Goal: Task Accomplishment & Management: Manage account settings

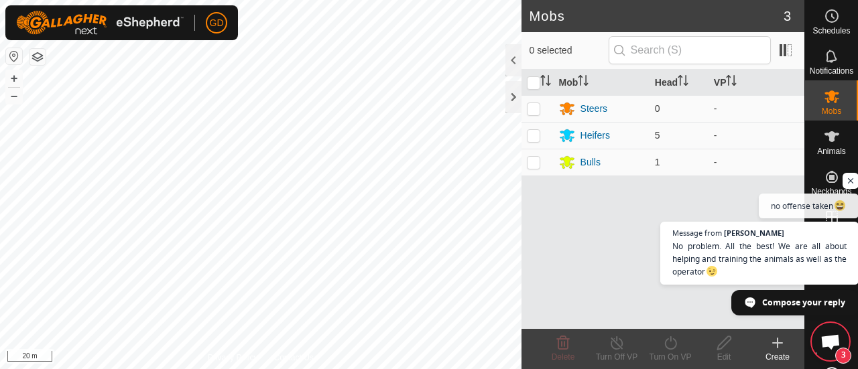
scroll to position [724, 0]
click at [851, 180] on span "Open chat" at bounding box center [851, 181] width 17 height 17
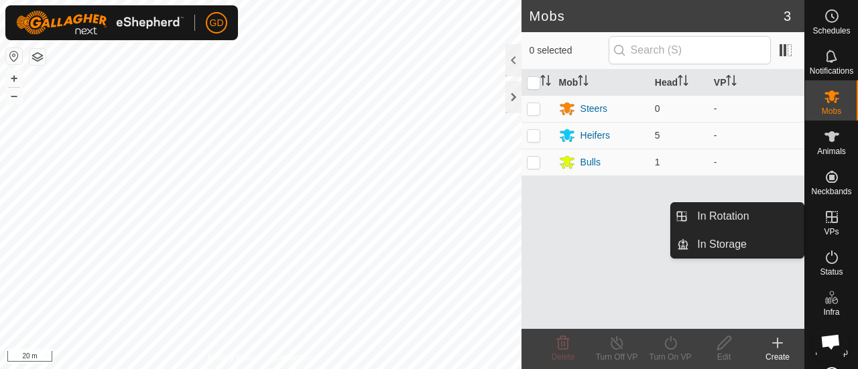
click at [827, 217] on icon at bounding box center [832, 217] width 12 height 12
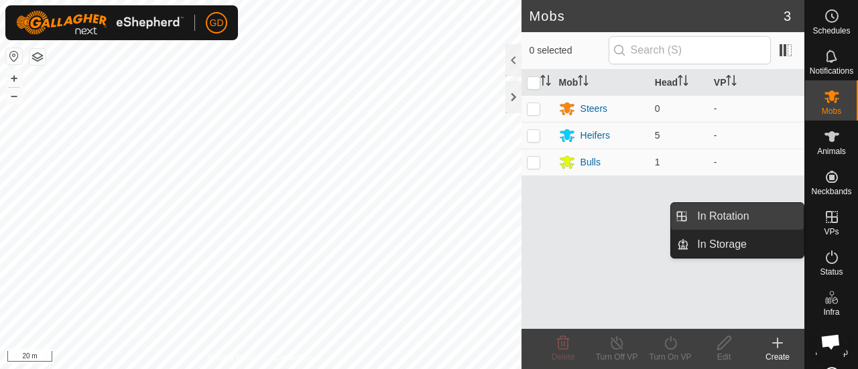
click at [735, 211] on link "In Rotation" at bounding box center [746, 216] width 115 height 27
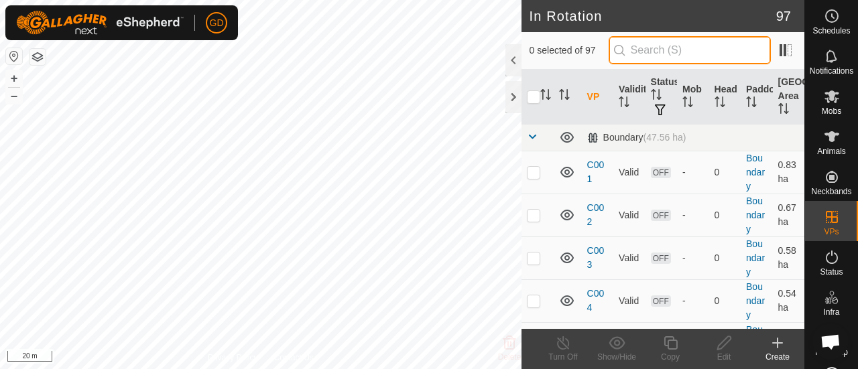
click at [662, 48] on input "text" at bounding box center [690, 50] width 162 height 28
type input "tp01"
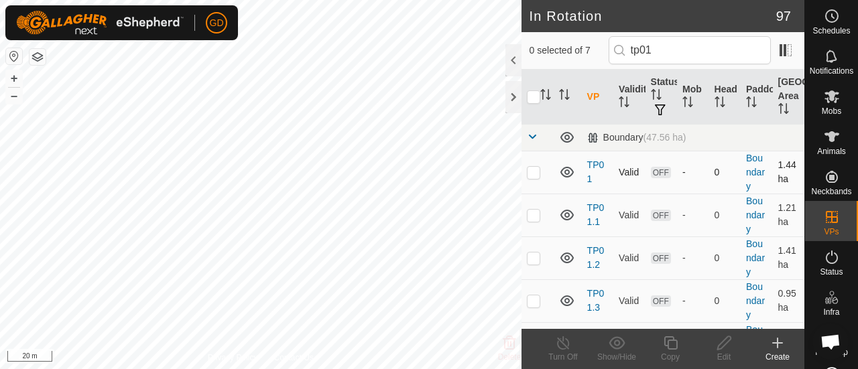
click at [534, 172] on p-checkbox at bounding box center [533, 172] width 13 height 11
checkbox input "true"
click at [746, 158] on link "Boundary" at bounding box center [755, 172] width 19 height 39
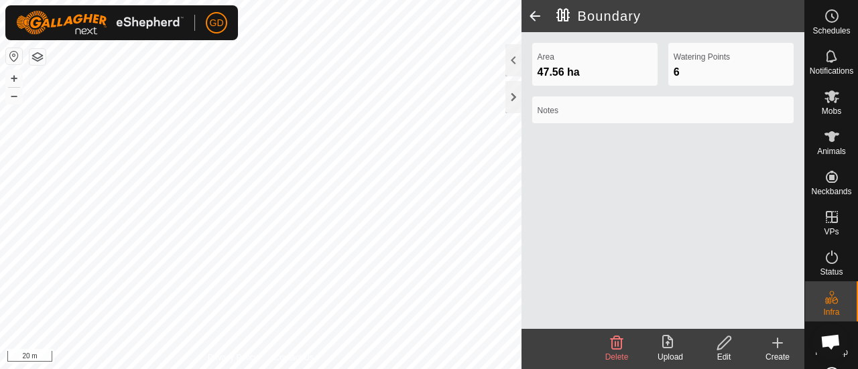
click at [617, 345] on icon at bounding box center [617, 343] width 16 height 16
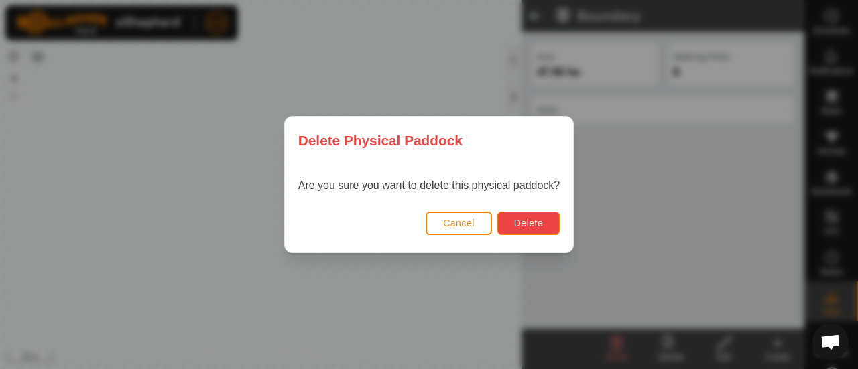
click at [522, 219] on span "Delete" at bounding box center [528, 223] width 29 height 11
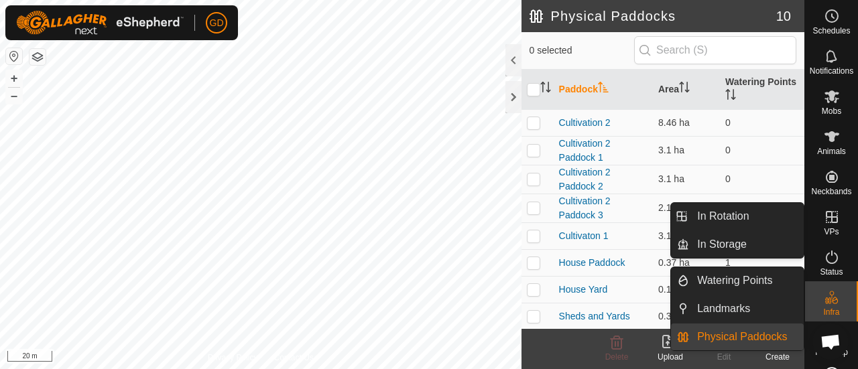
click at [826, 217] on icon at bounding box center [832, 217] width 12 height 12
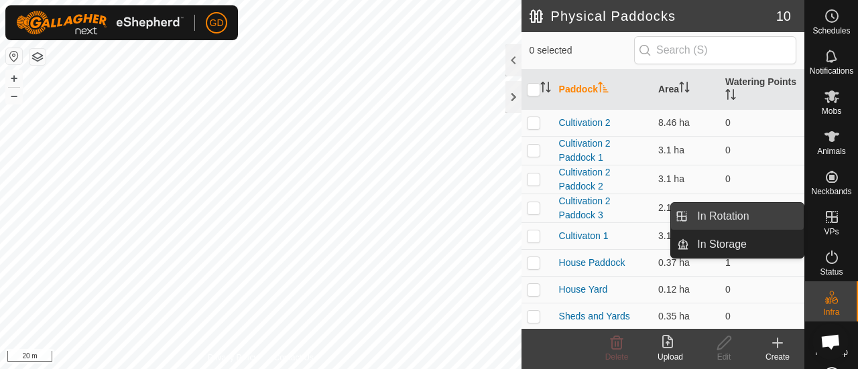
click at [723, 211] on link "In Rotation" at bounding box center [746, 216] width 115 height 27
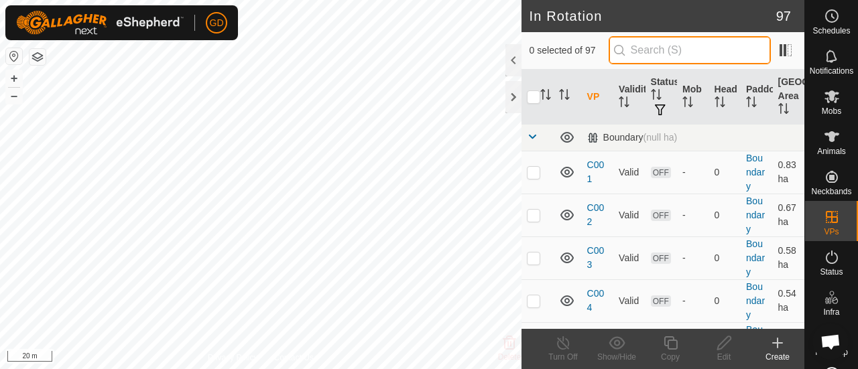
click at [668, 50] on input "text" at bounding box center [690, 50] width 162 height 28
type input "tp01"
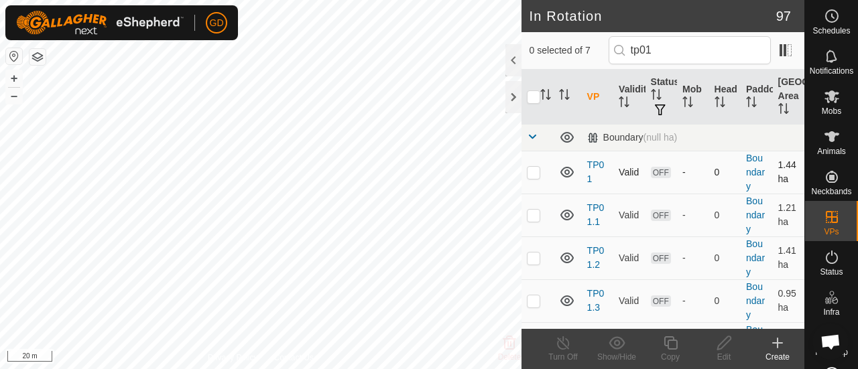
click at [536, 168] on p-checkbox at bounding box center [533, 172] width 13 height 11
checkbox input "true"
click at [656, 174] on span "OFF" at bounding box center [661, 172] width 20 height 11
click at [683, 170] on div "-" at bounding box center [693, 173] width 21 height 14
click at [596, 163] on link "TP01" at bounding box center [595, 172] width 17 height 25
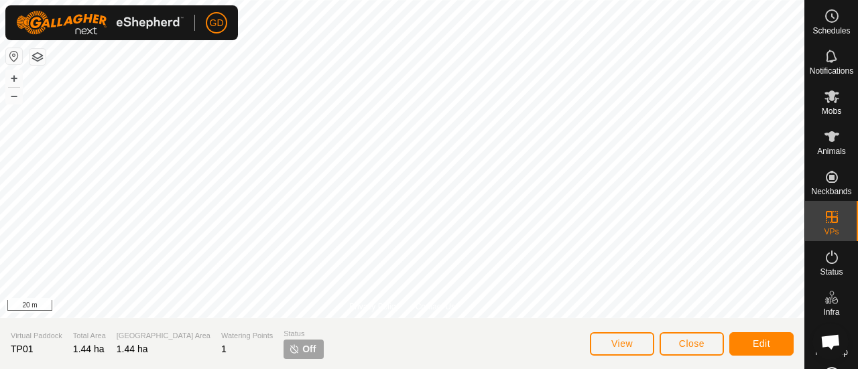
click at [289, 349] on img at bounding box center [294, 349] width 11 height 11
click at [762, 340] on span "Edit" at bounding box center [761, 344] width 17 height 11
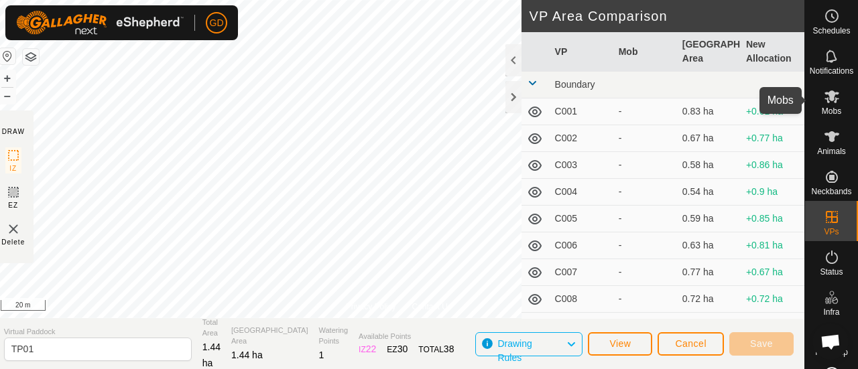
click at [825, 99] on icon at bounding box center [832, 97] width 15 height 13
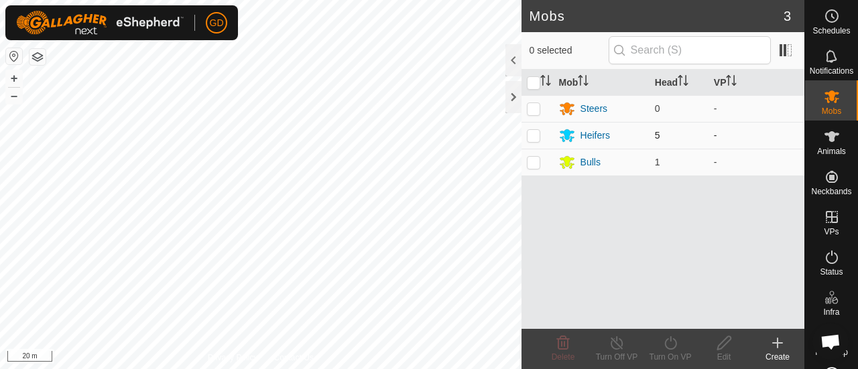
click at [532, 134] on p-checkbox at bounding box center [533, 135] width 13 height 11
checkbox input "true"
click at [594, 135] on div "Heifers" at bounding box center [595, 136] width 29 height 14
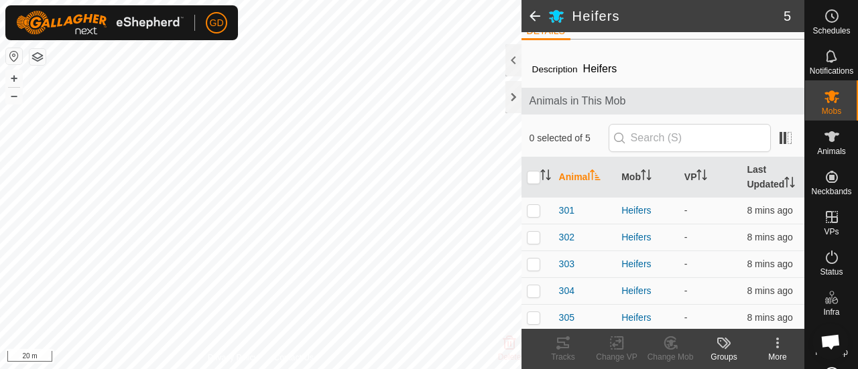
scroll to position [18, 0]
click at [826, 141] on icon at bounding box center [832, 136] width 15 height 11
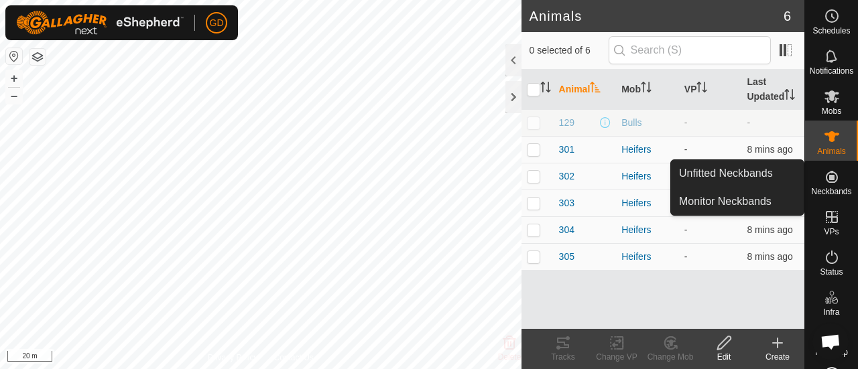
click at [826, 174] on icon at bounding box center [832, 177] width 12 height 12
click at [729, 174] on link "Unfitted Neckbands" at bounding box center [737, 173] width 133 height 27
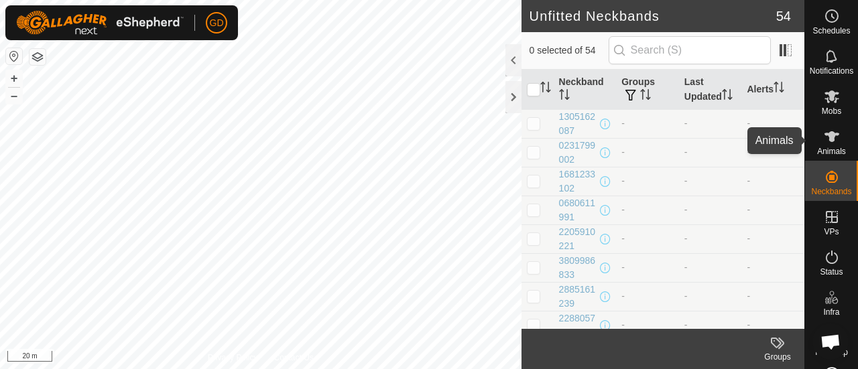
click at [825, 136] on icon at bounding box center [832, 136] width 15 height 11
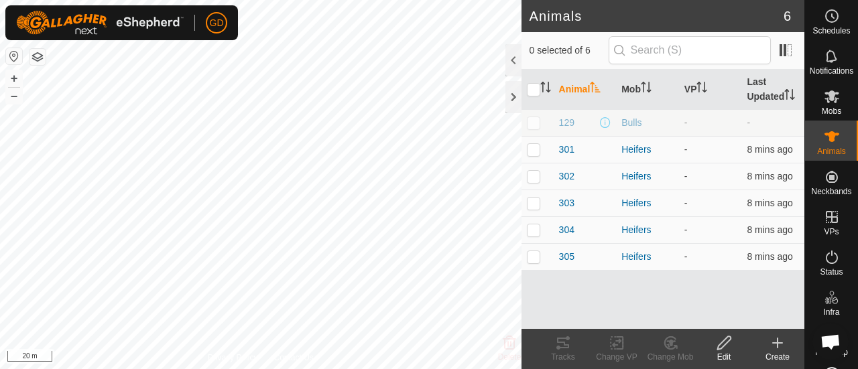
click at [615, 294] on div "Animal Mob VP Last Updated 129 Bulls - - 301 Heifers - 8 mins ago 302 Heifers -…" at bounding box center [663, 199] width 283 height 259
click at [774, 339] on icon at bounding box center [778, 343] width 16 height 16
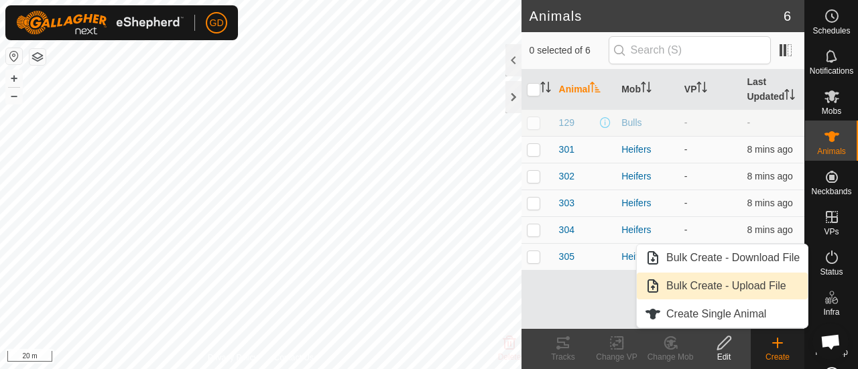
click at [715, 282] on link "Bulk Create - Upload File" at bounding box center [722, 286] width 171 height 27
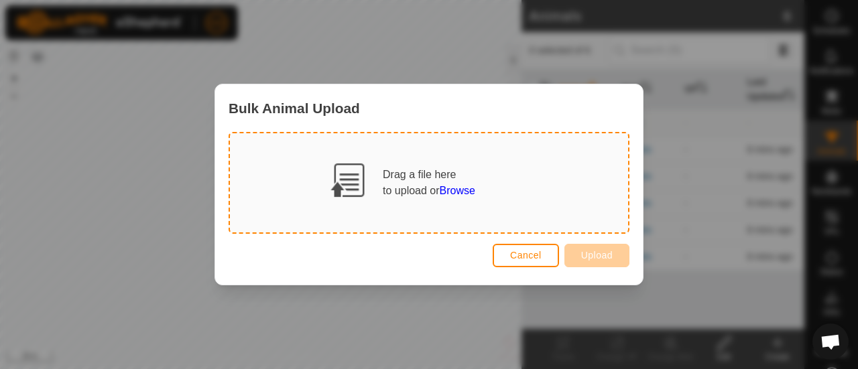
click at [453, 188] on span "Browse" at bounding box center [458, 190] width 36 height 11
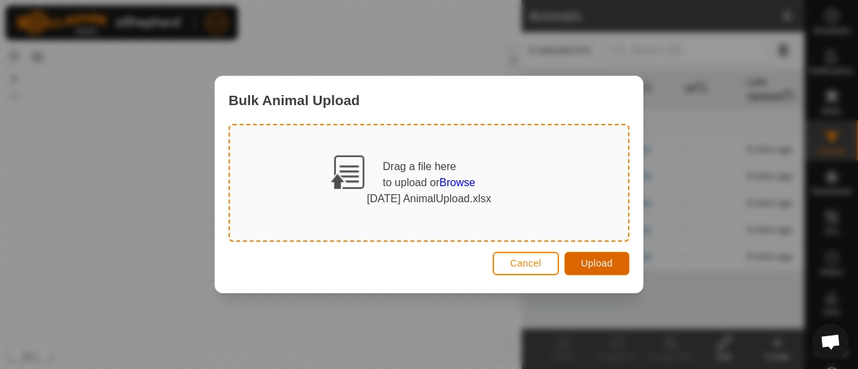
click at [587, 262] on span "Upload" at bounding box center [597, 263] width 32 height 11
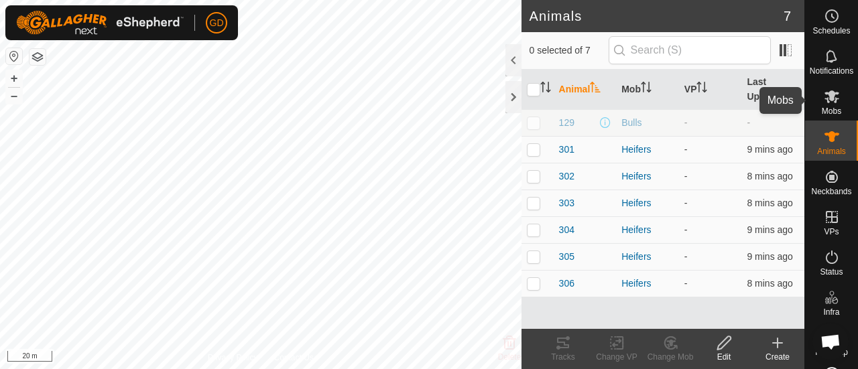
click at [827, 99] on icon at bounding box center [832, 97] width 15 height 13
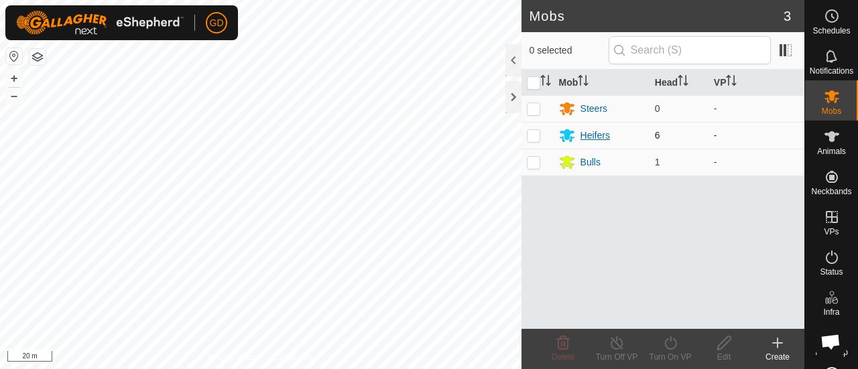
click at [595, 130] on div "Heifers" at bounding box center [595, 136] width 29 height 14
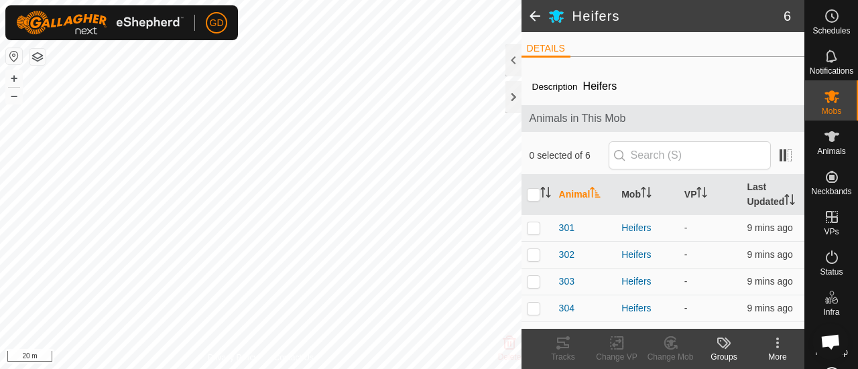
scroll to position [45, 0]
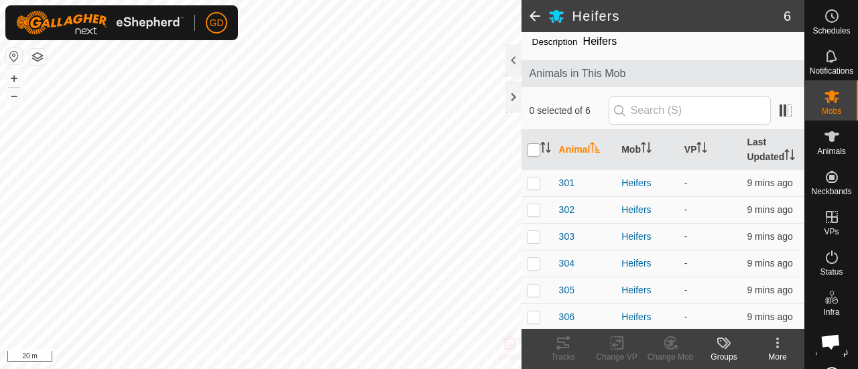
click at [531, 143] on input "checkbox" at bounding box center [533, 149] width 13 height 13
checkbox input "true"
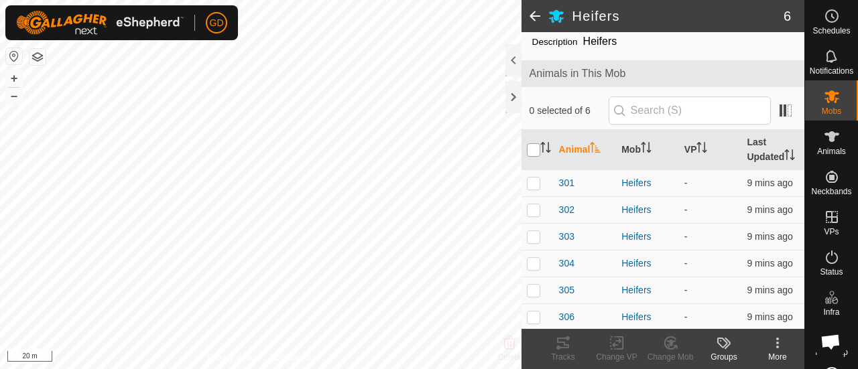
checkbox input "true"
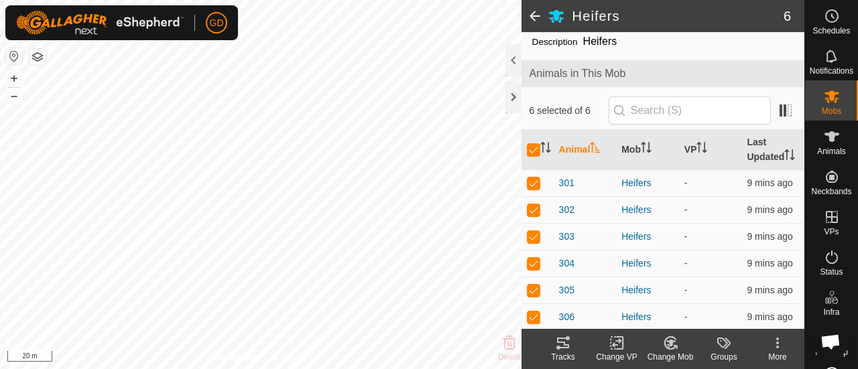
click at [612, 340] on icon at bounding box center [617, 343] width 17 height 16
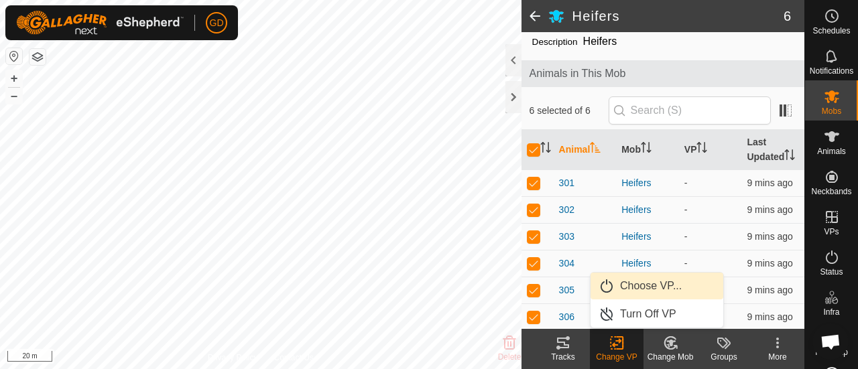
click at [648, 289] on link "Choose VP..." at bounding box center [657, 286] width 133 height 27
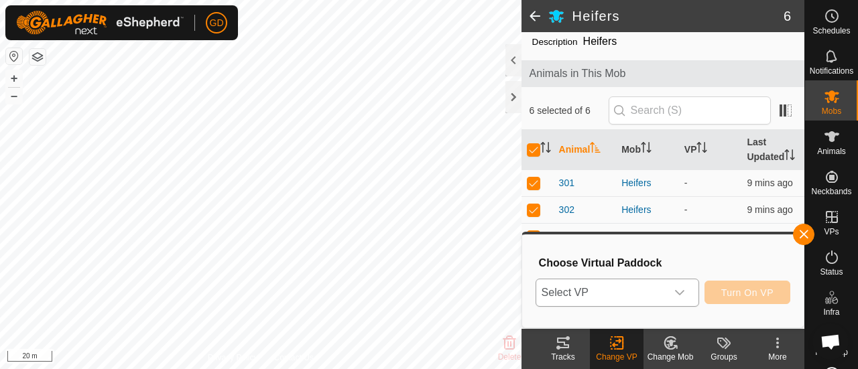
click at [682, 290] on icon "dropdown trigger" at bounding box center [679, 293] width 11 height 11
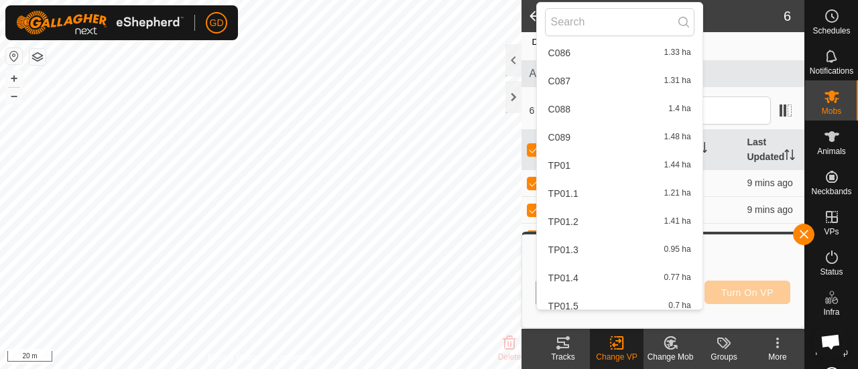
scroll to position [2493, 0]
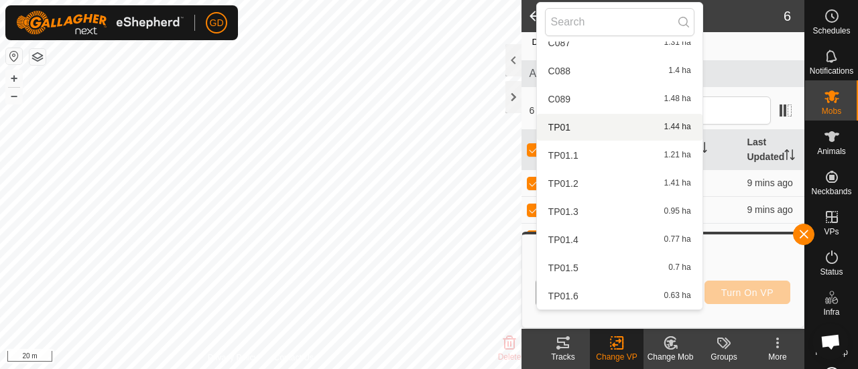
click at [565, 127] on li "TP01 1.44 ha" at bounding box center [620, 127] width 166 height 27
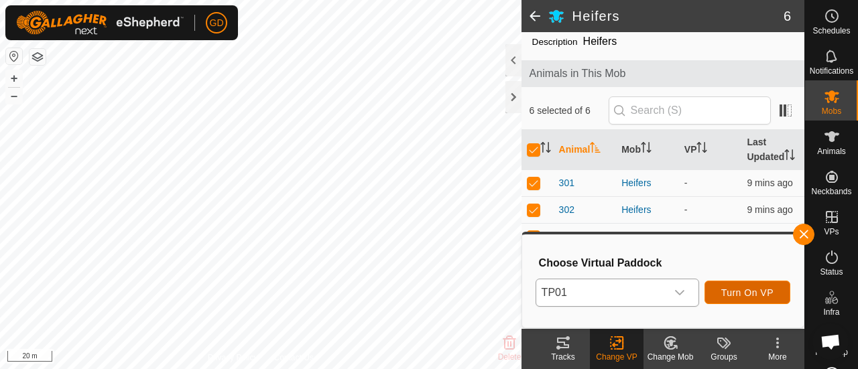
click at [746, 290] on span "Turn On VP" at bounding box center [747, 293] width 52 height 11
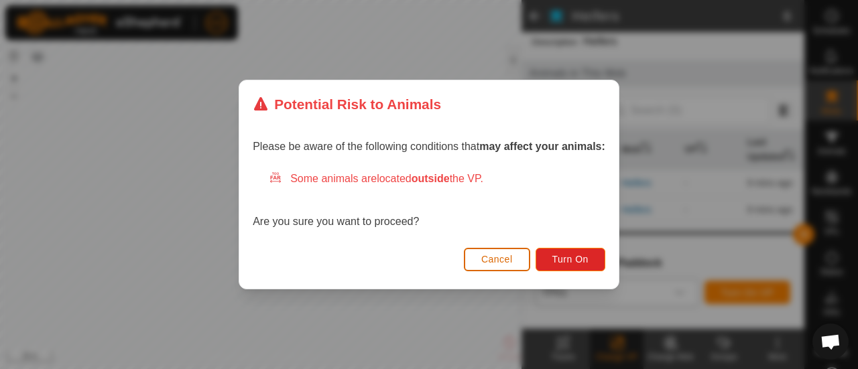
click at [497, 261] on span "Cancel" at bounding box center [497, 259] width 32 height 11
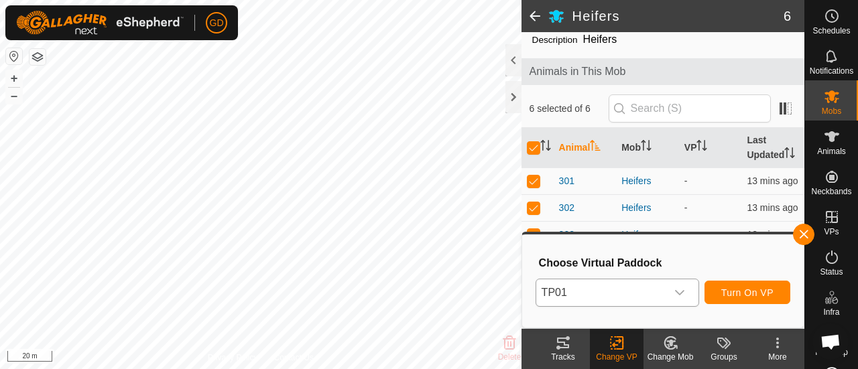
scroll to position [56, 0]
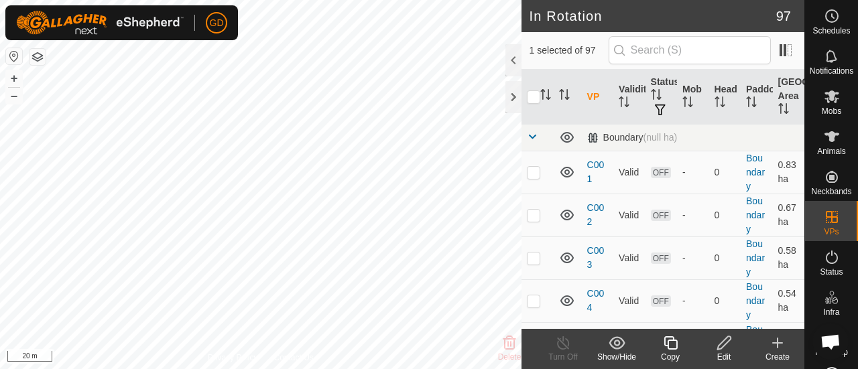
checkbox input "true"
checkbox input "false"
click at [531, 170] on p-checkbox at bounding box center [533, 172] width 13 height 11
checkbox input "false"
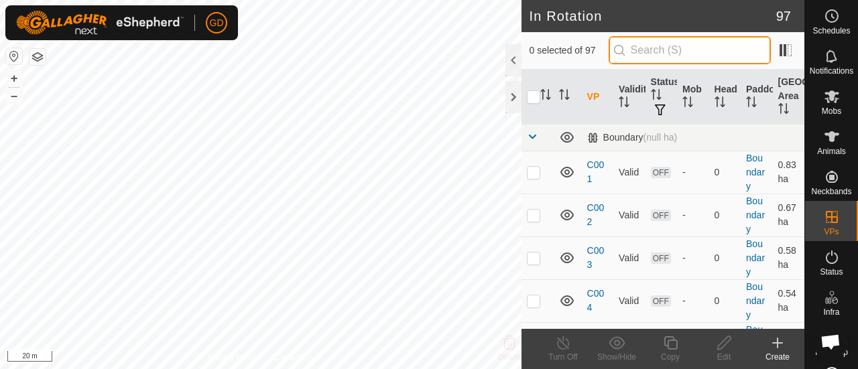
click at [655, 49] on input "text" at bounding box center [690, 50] width 162 height 28
type input "tp01"
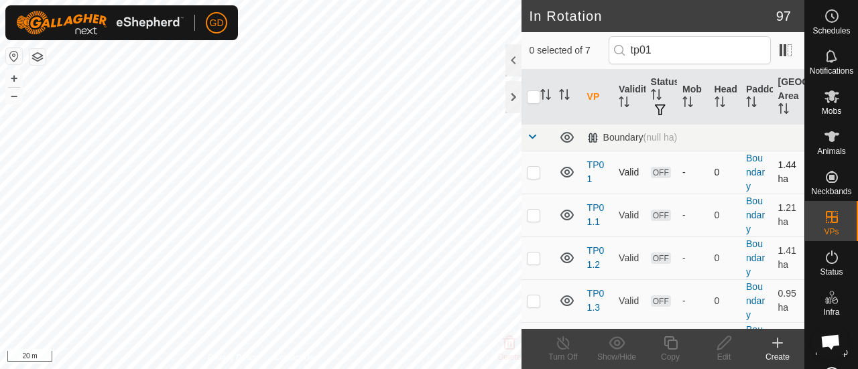
click at [534, 172] on p-checkbox at bounding box center [533, 172] width 13 height 11
checkbox input "true"
click at [725, 343] on icon at bounding box center [724, 343] width 17 height 16
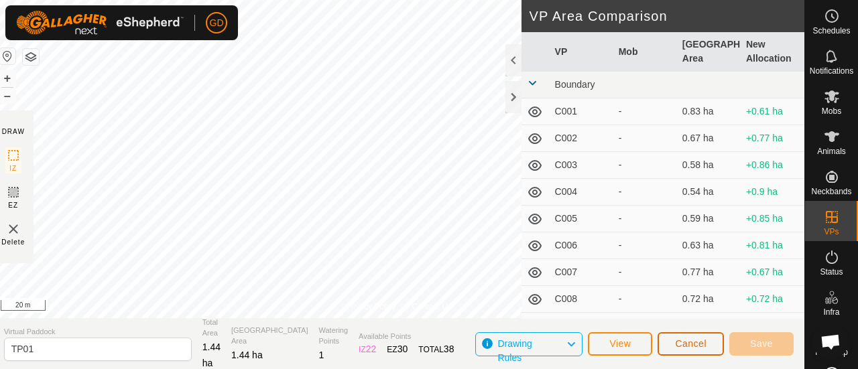
click at [686, 343] on span "Cancel" at bounding box center [691, 344] width 32 height 11
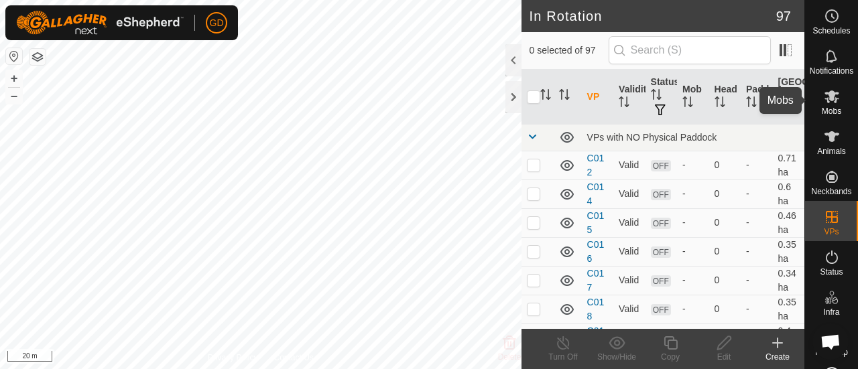
click at [826, 97] on icon at bounding box center [832, 97] width 15 height 13
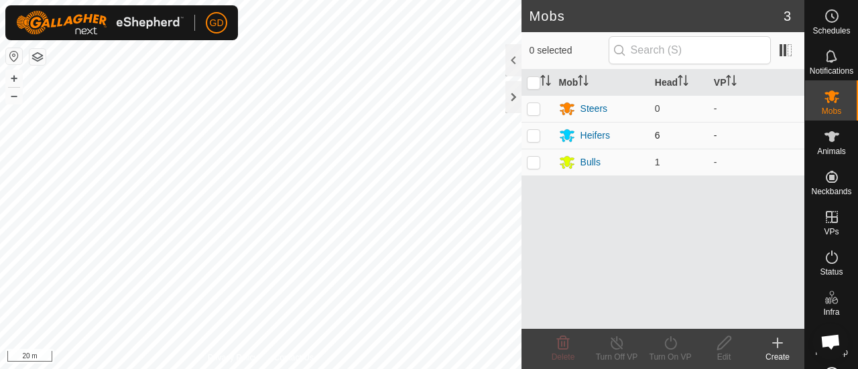
click at [532, 133] on p-checkbox at bounding box center [533, 135] width 13 height 11
checkbox input "true"
click at [669, 343] on icon at bounding box center [670, 343] width 17 height 16
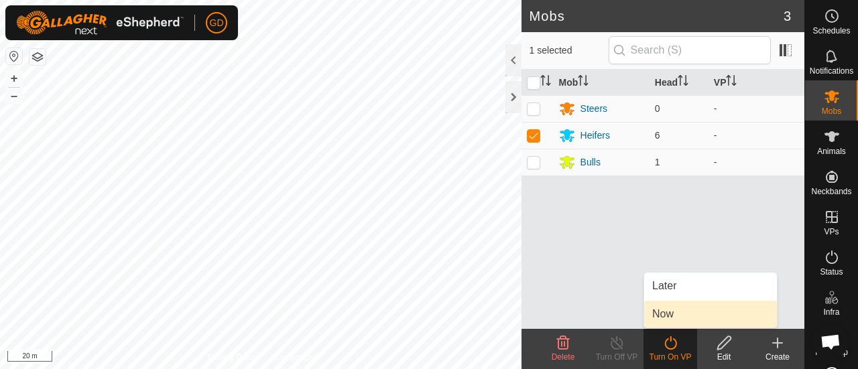
click at [664, 313] on link "Now" at bounding box center [710, 314] width 133 height 27
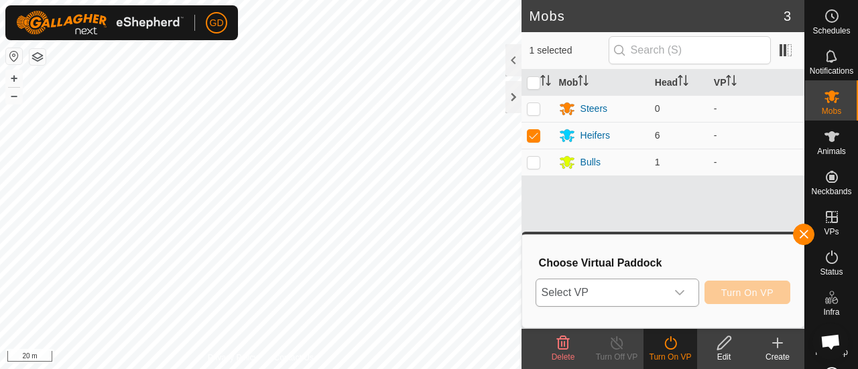
click at [683, 292] on icon "dropdown trigger" at bounding box center [679, 293] width 11 height 11
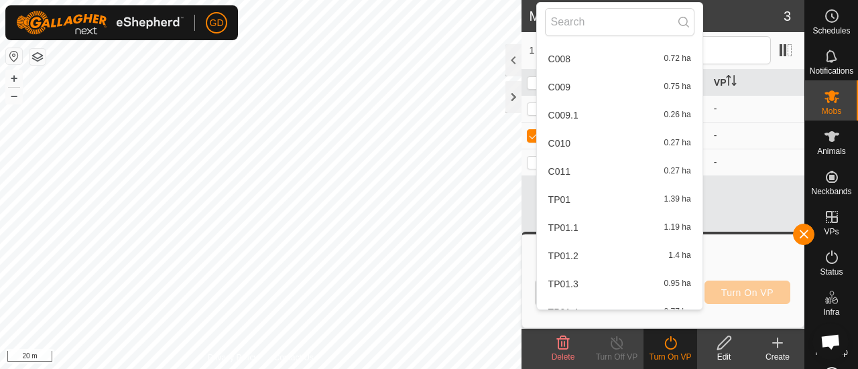
scroll to position [2545, 0]
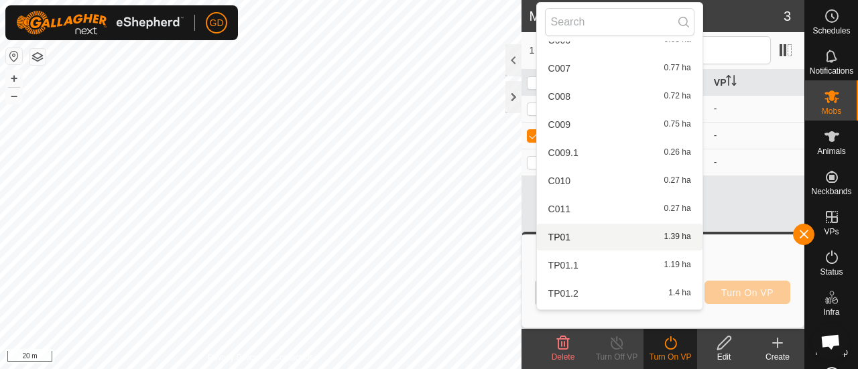
click at [568, 236] on li "TP01 1.39 ha" at bounding box center [620, 237] width 166 height 27
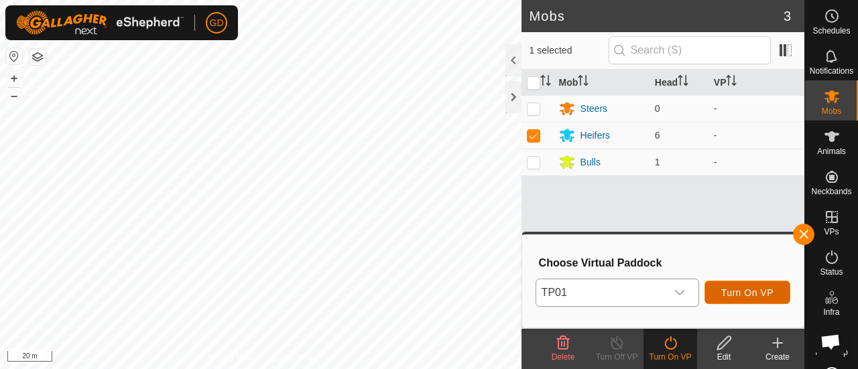
click at [742, 290] on span "Turn On VP" at bounding box center [747, 293] width 52 height 11
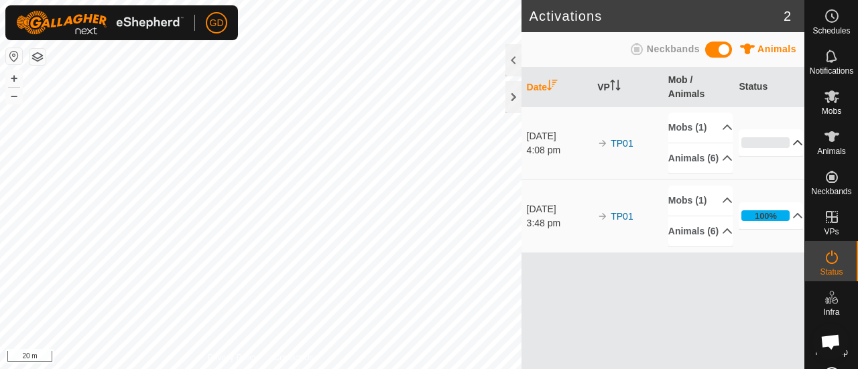
click at [765, 156] on p-accordion-header "0%" at bounding box center [771, 142] width 64 height 27
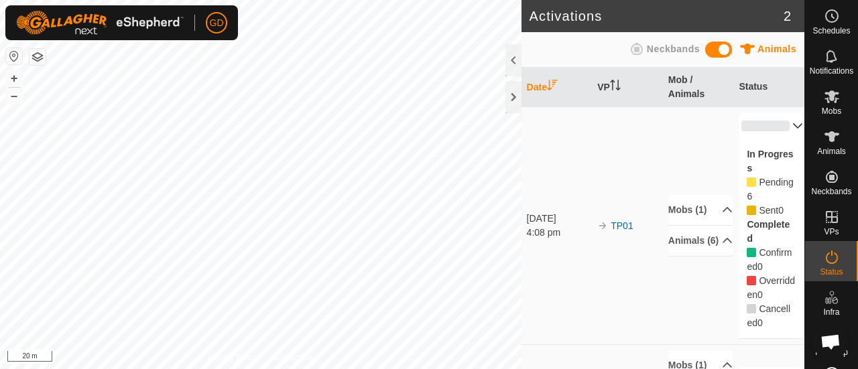
click at [664, 49] on span "Neckbands" at bounding box center [673, 49] width 53 height 11
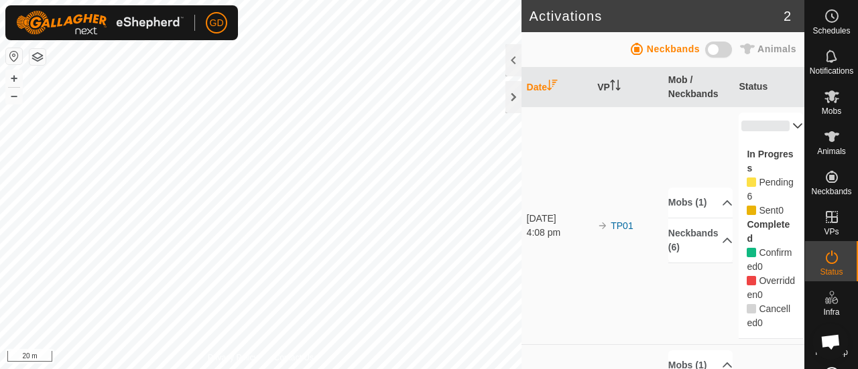
click at [766, 47] on span "Animals" at bounding box center [777, 49] width 39 height 11
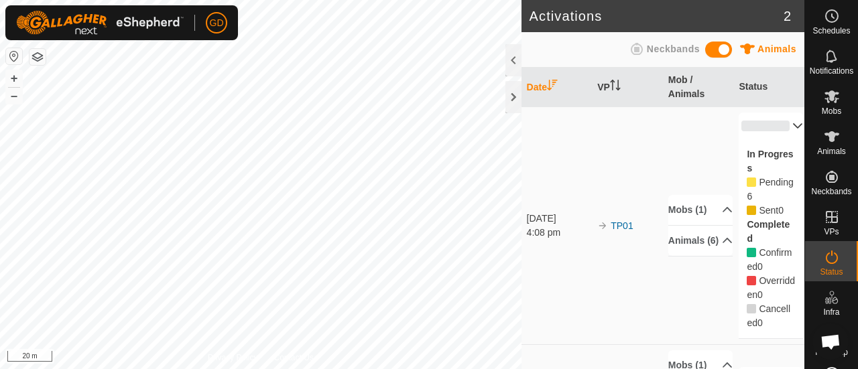
click at [669, 50] on span "Neckbands" at bounding box center [673, 49] width 53 height 11
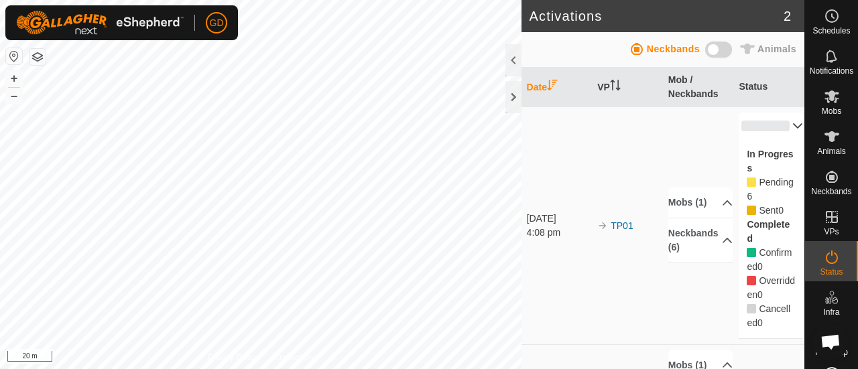
click at [776, 51] on span "Animals" at bounding box center [777, 49] width 39 height 11
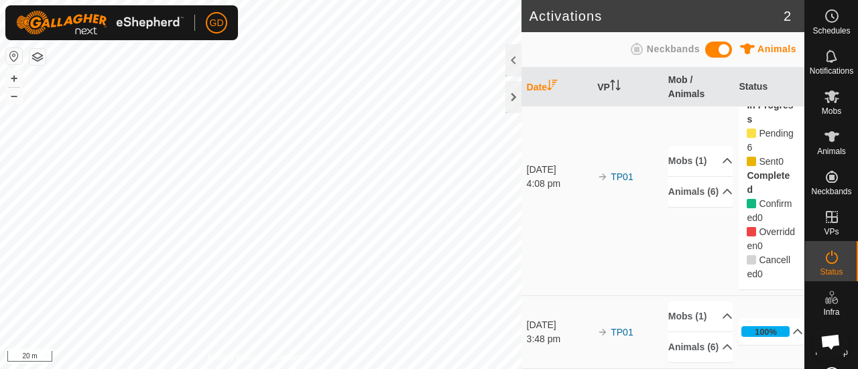
scroll to position [75, 0]
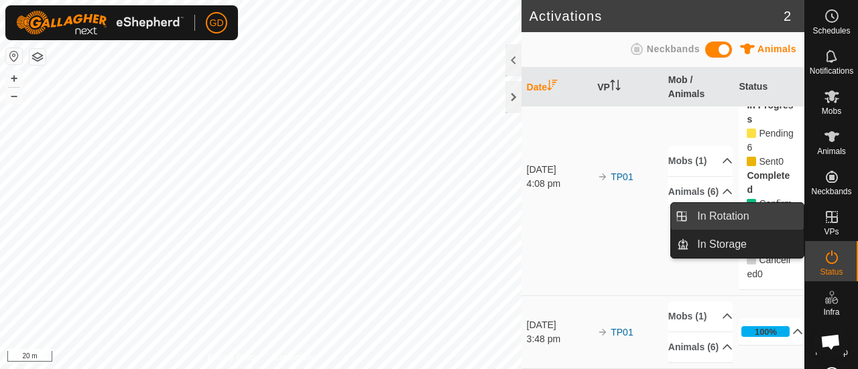
click at [746, 213] on span "In Rotation" at bounding box center [723, 217] width 52 height 16
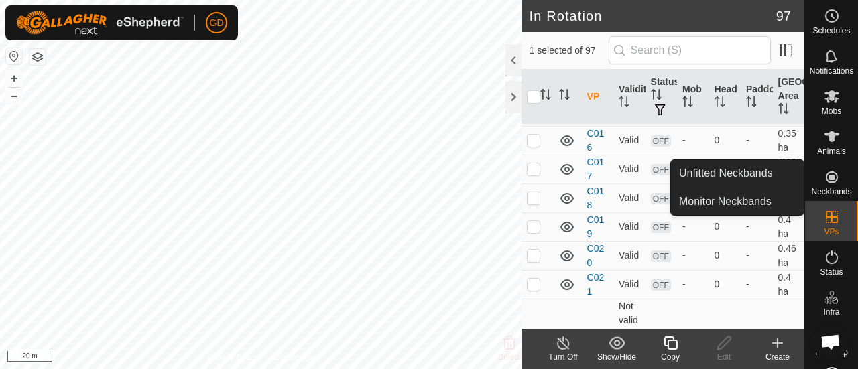
scroll to position [121, 0]
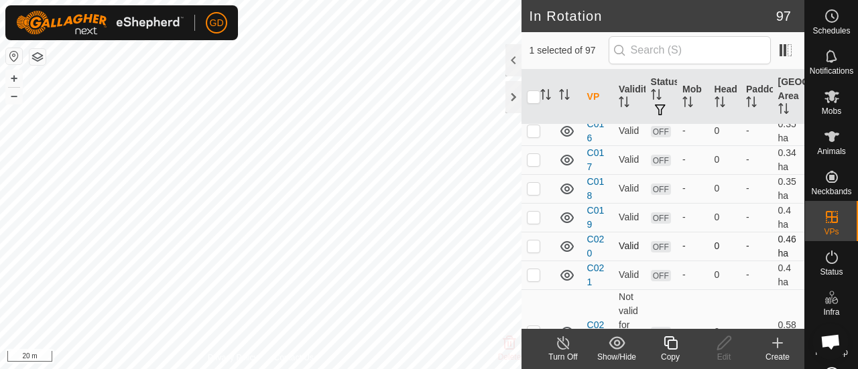
click at [536, 245] on p-checkbox at bounding box center [533, 246] width 13 height 11
click at [530, 243] on p-checkbox at bounding box center [533, 246] width 13 height 11
checkbox input "false"
click at [15, 95] on button "–" at bounding box center [14, 96] width 16 height 16
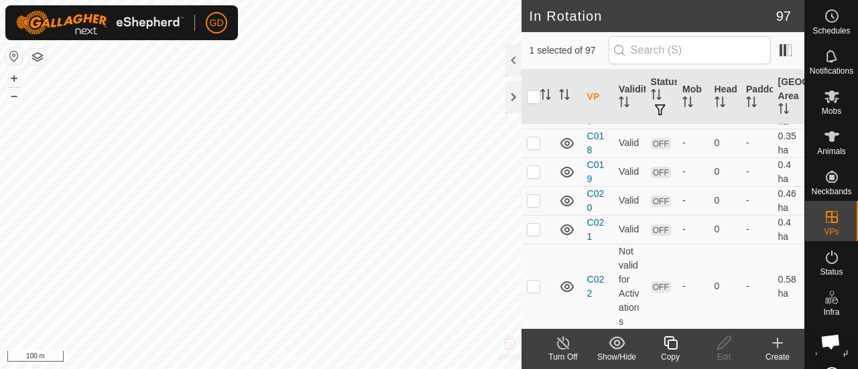
scroll to position [174, 0]
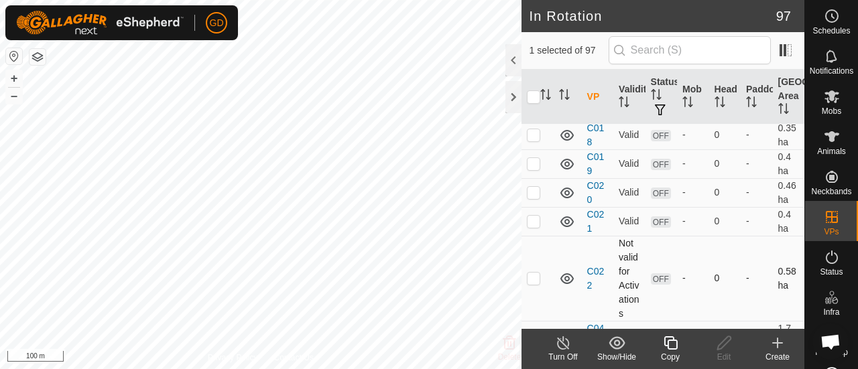
click at [538, 276] on p-checkbox at bounding box center [533, 278] width 13 height 11
checkbox input "true"
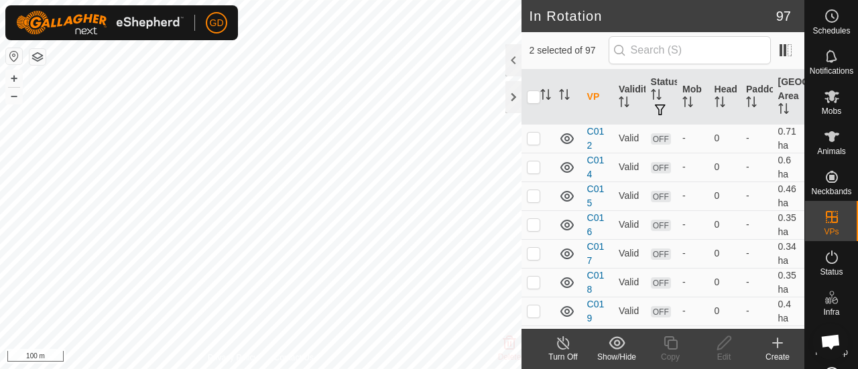
scroll to position [0, 0]
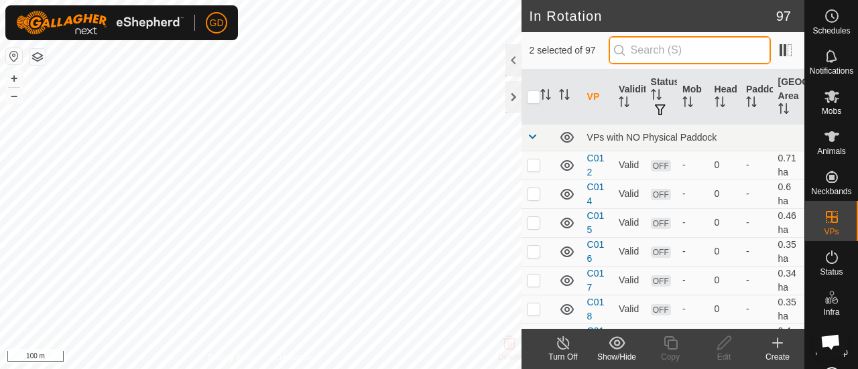
click at [658, 48] on input "text" at bounding box center [690, 50] width 162 height 28
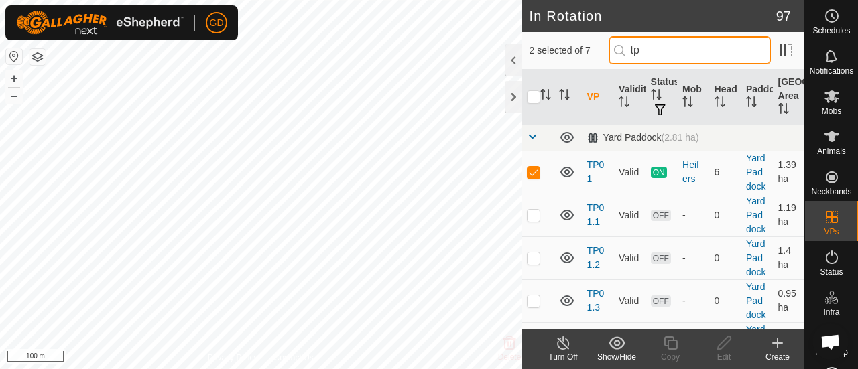
type input "tp"
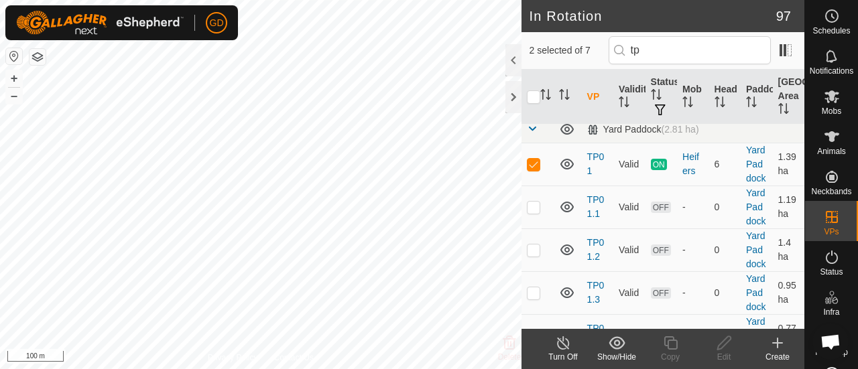
scroll to position [7, 0]
click at [530, 171] on p-checkbox at bounding box center [533, 165] width 13 height 11
checkbox input "false"
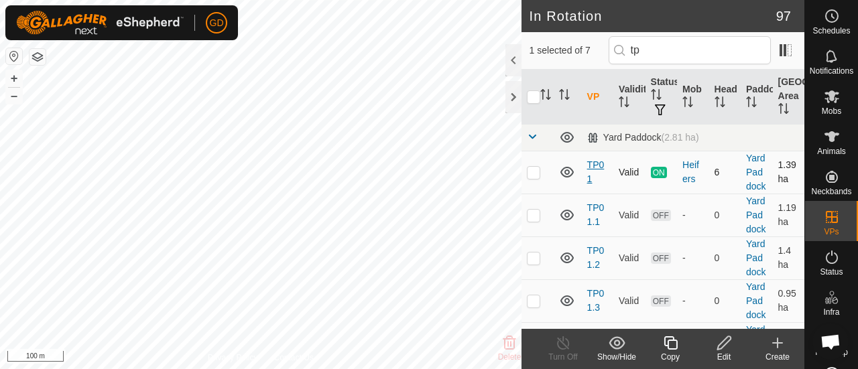
click at [591, 168] on link "TP01" at bounding box center [595, 172] width 17 height 25
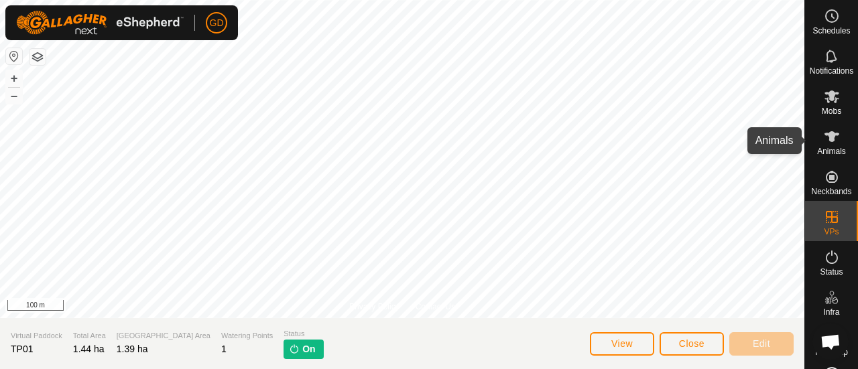
click at [827, 133] on icon at bounding box center [832, 136] width 15 height 11
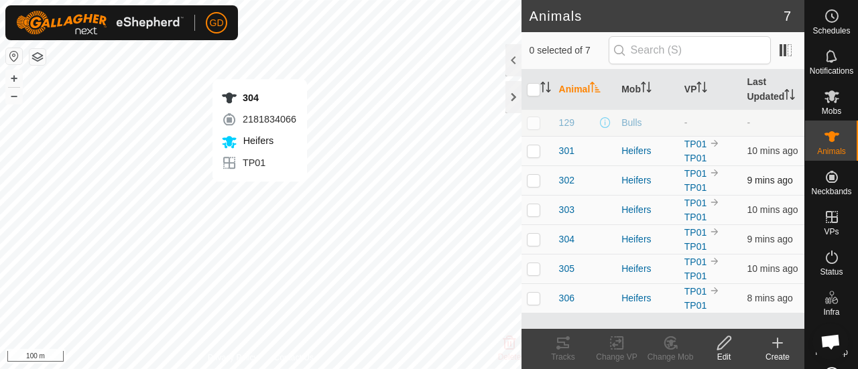
checkbox input "true"
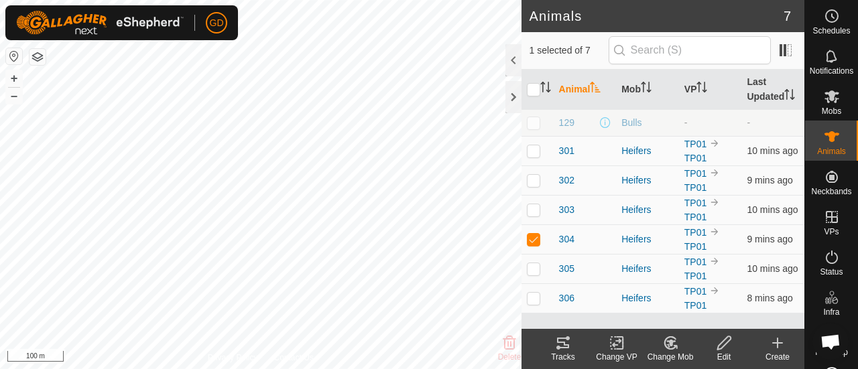
click at [558, 342] on icon at bounding box center [563, 343] width 12 height 11
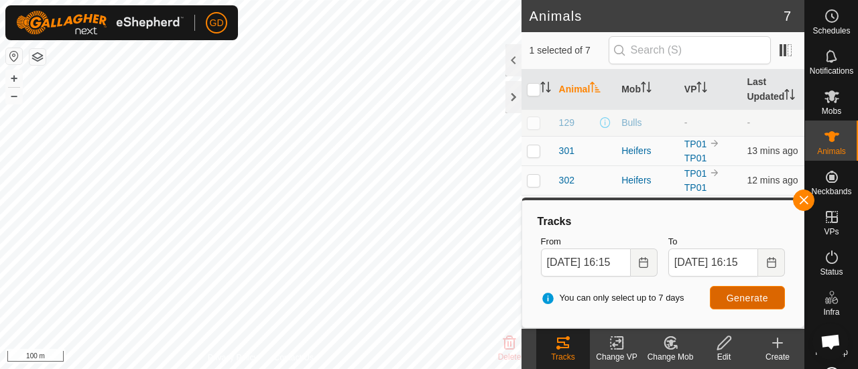
click at [743, 291] on button "Generate" at bounding box center [747, 297] width 75 height 23
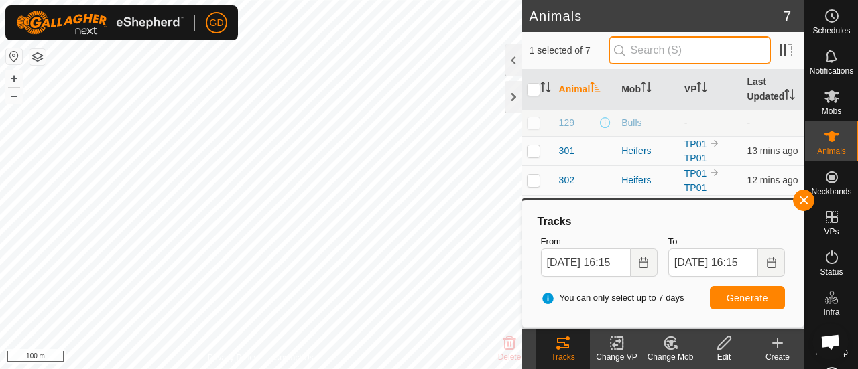
click at [678, 43] on input "text" at bounding box center [690, 50] width 162 height 28
type input "304"
checkbox input "true"
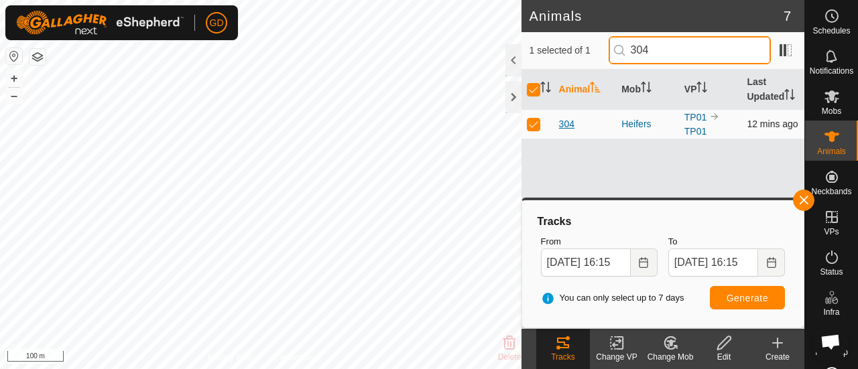
type input "304"
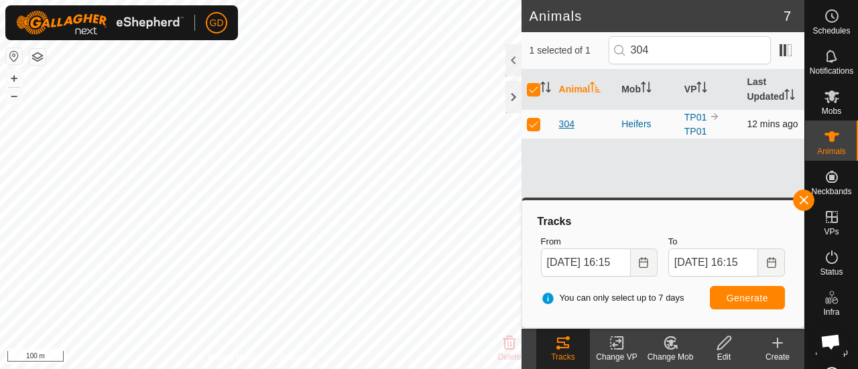
click at [567, 121] on span "304" at bounding box center [566, 124] width 15 height 14
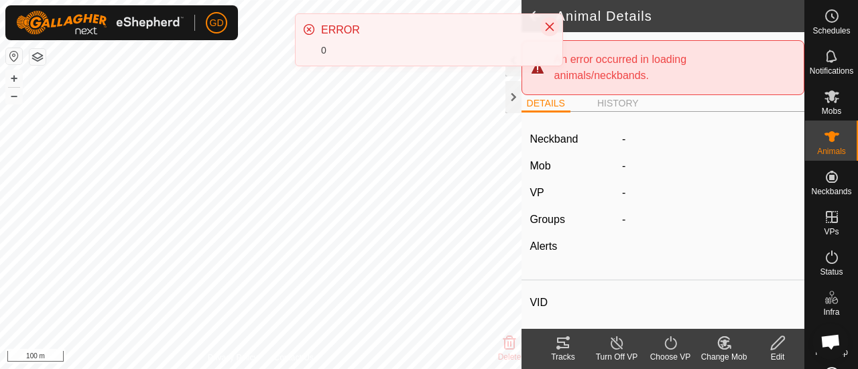
click at [548, 26] on icon "Close" at bounding box center [549, 26] width 11 height 11
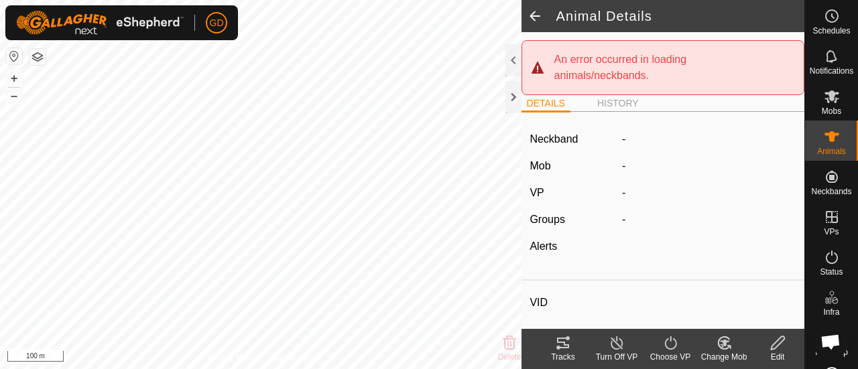
type input "306"
type input "982123826118224"
type input "-"
type input "Droughtmaster"
type input "-"
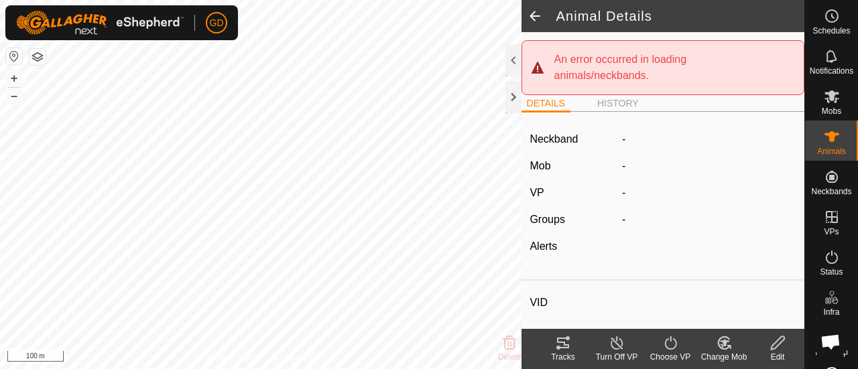
type input "-"
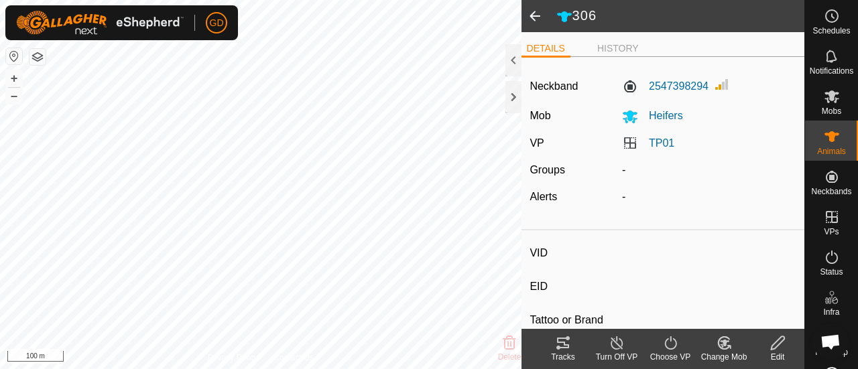
type input "304"
type input "982123826118446"
type input "-"
type input "Droughtmaster"
type input "-"
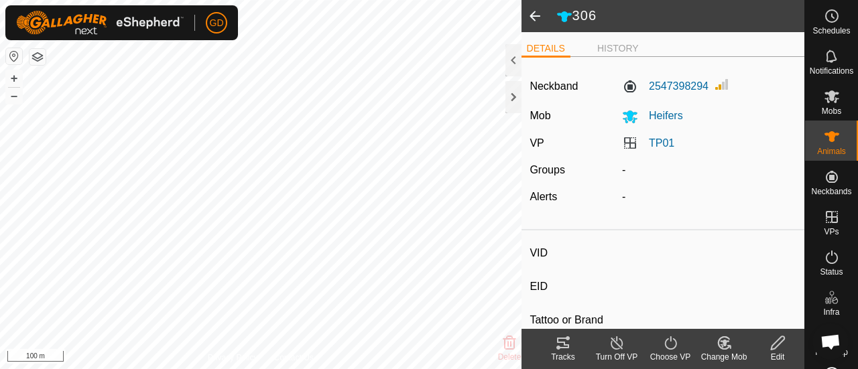
type input "-"
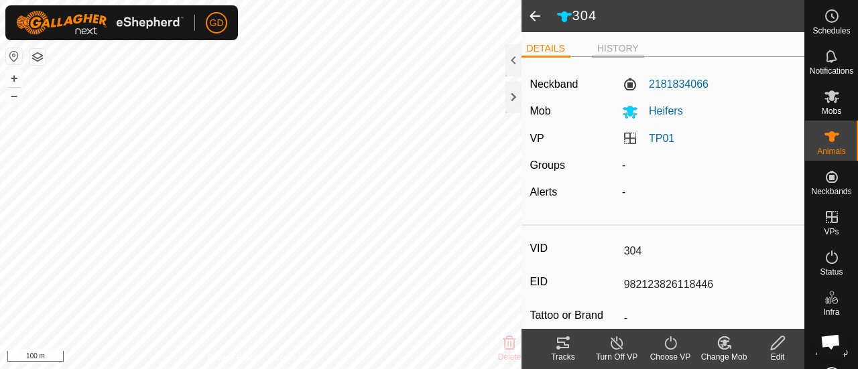
click at [607, 45] on li "HISTORY" at bounding box center [618, 50] width 52 height 16
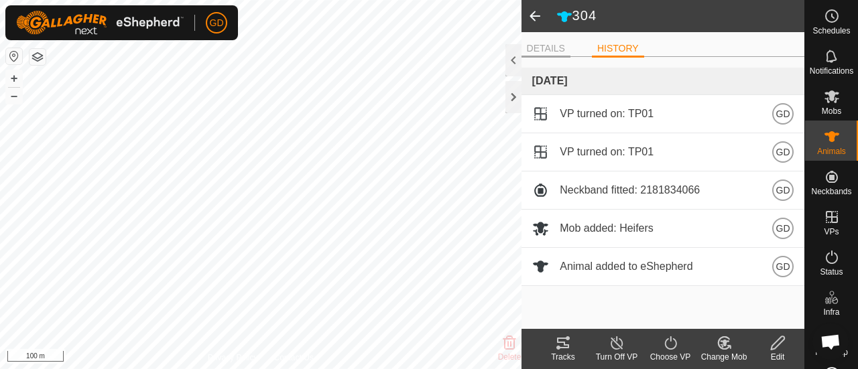
click at [544, 46] on li "DETAILS" at bounding box center [546, 50] width 49 height 16
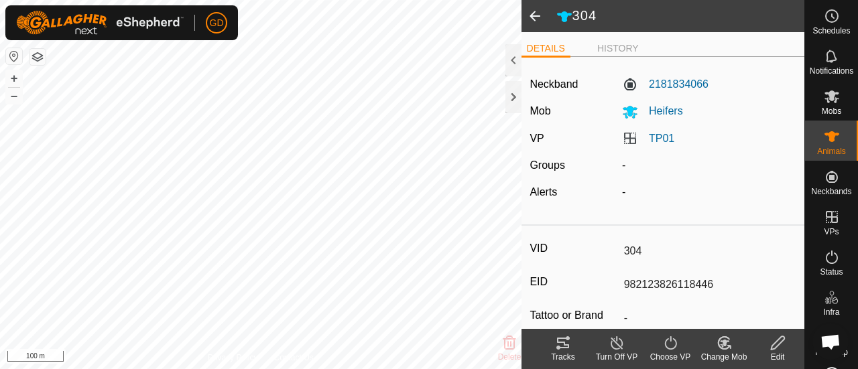
scroll to position [725, 0]
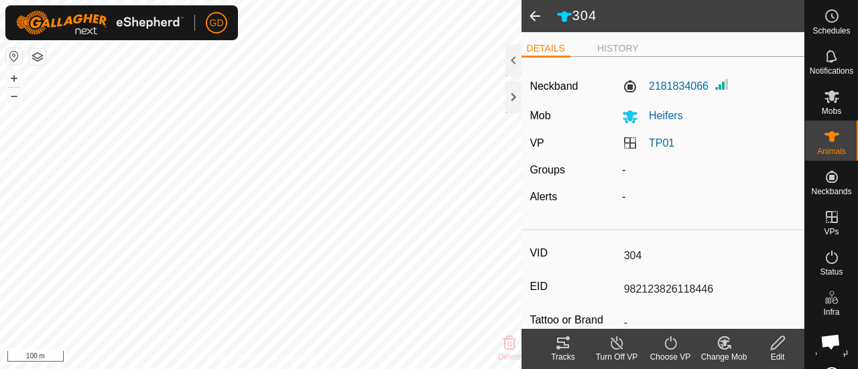
scroll to position [725, 0]
click at [216, 22] on span "GD" at bounding box center [217, 23] width 14 height 14
click at [606, 44] on li "HISTORY" at bounding box center [618, 50] width 52 height 16
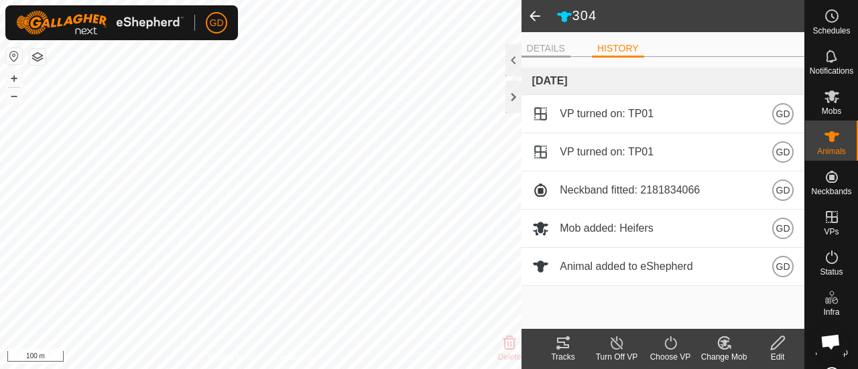
click at [541, 46] on li "DETAILS" at bounding box center [546, 50] width 49 height 16
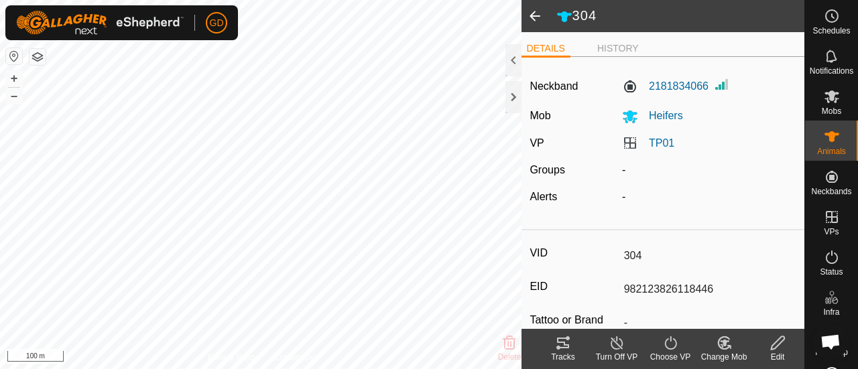
click at [562, 343] on icon at bounding box center [563, 343] width 12 height 11
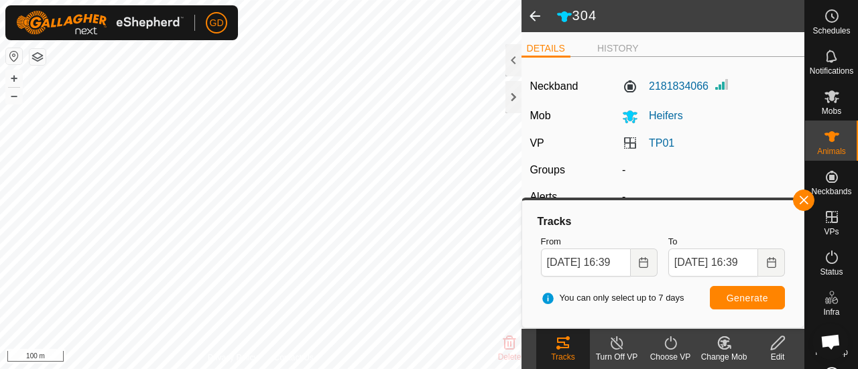
click at [528, 17] on span at bounding box center [535, 16] width 27 height 32
type input "306"
type input "982123826118224"
type input "-"
type input "Droughtmaster"
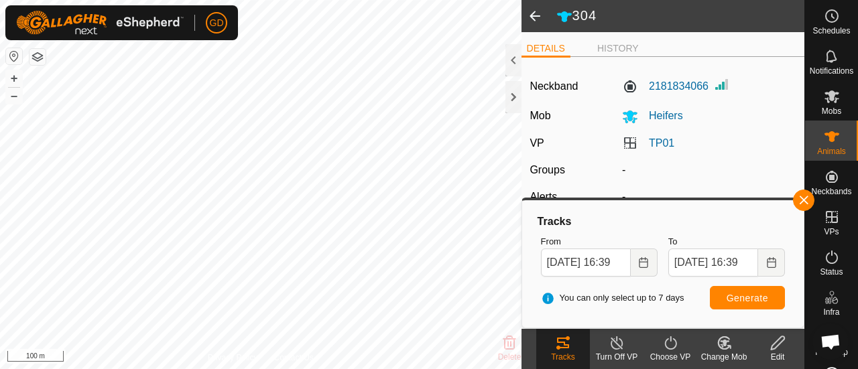
type input "-"
click at [532, 15] on span at bounding box center [535, 16] width 27 height 32
type input "304"
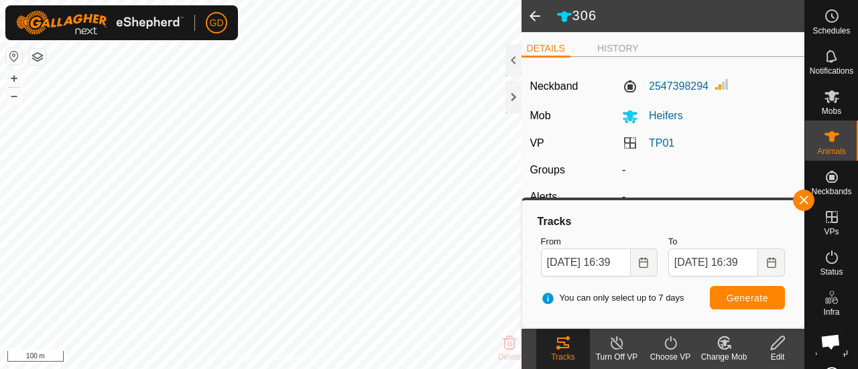
type input "982123826118446"
type input "-"
type input "Droughtmaster"
type input "-"
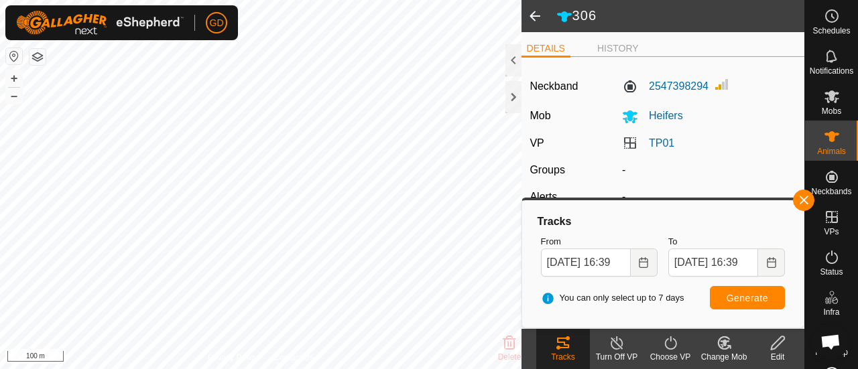
type input "-"
click at [532, 15] on span at bounding box center [535, 16] width 27 height 32
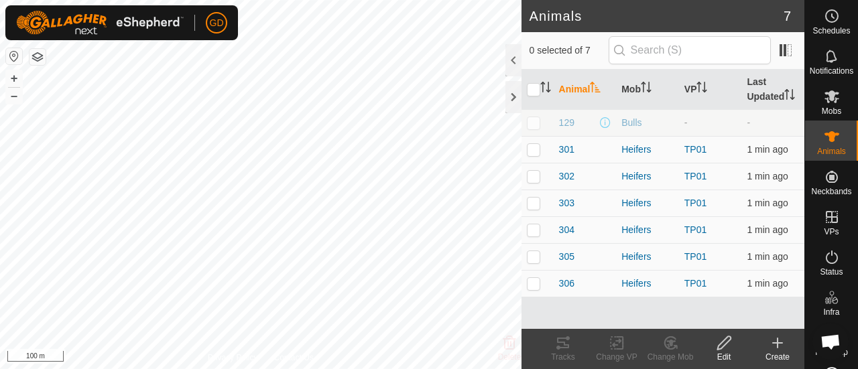
scroll to position [725, 0]
click at [563, 342] on icon at bounding box center [563, 343] width 12 height 11
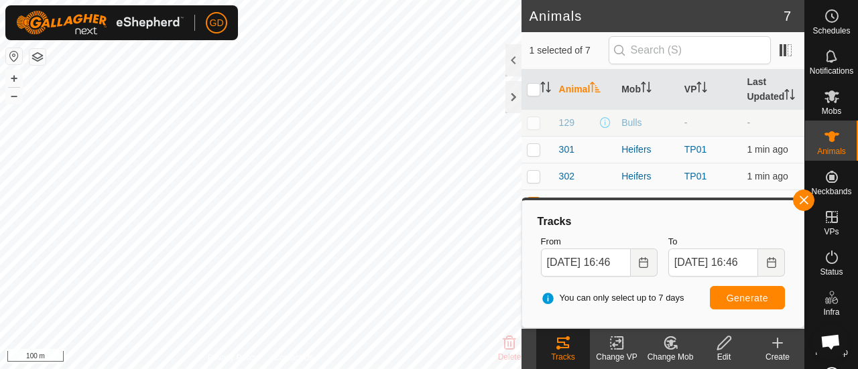
click at [560, 345] on icon at bounding box center [563, 343] width 16 height 16
click at [531, 195] on td at bounding box center [538, 203] width 32 height 27
checkbox input "false"
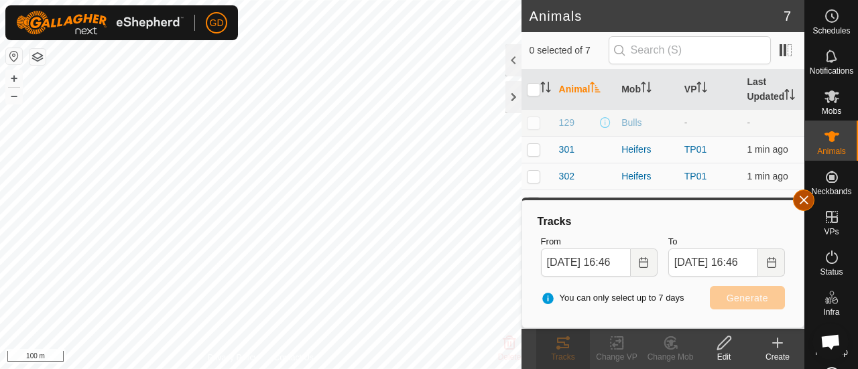
click at [805, 198] on button "button" at bounding box center [803, 200] width 21 height 21
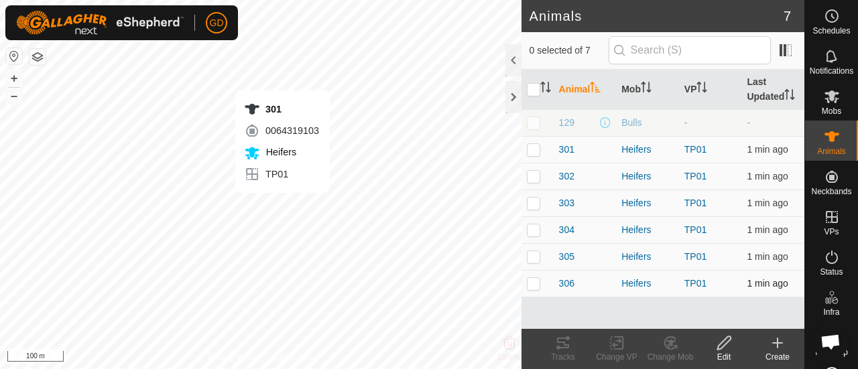
checkbox input "true"
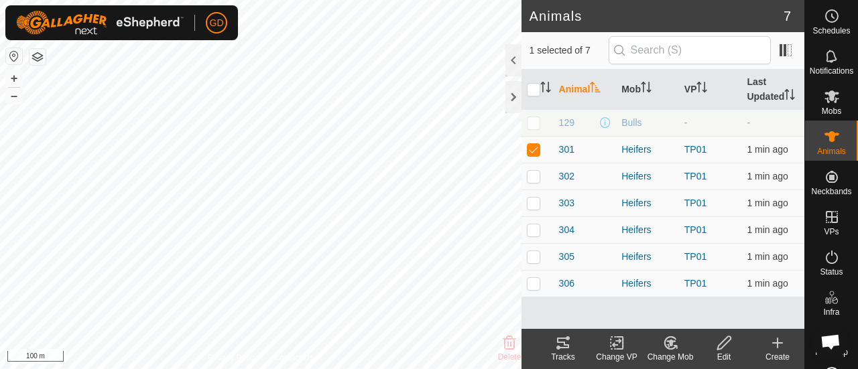
click at [560, 351] on div "Tracks" at bounding box center [563, 357] width 54 height 12
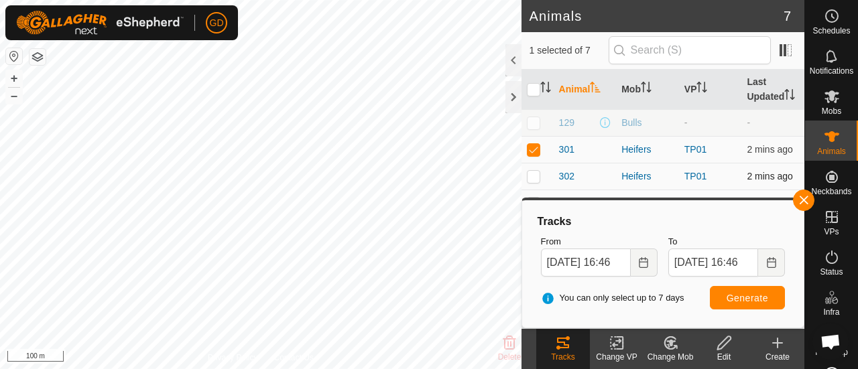
click at [532, 172] on p-checkbox at bounding box center [533, 176] width 13 height 11
checkbox input "true"
click at [534, 150] on p-checkbox at bounding box center [533, 149] width 13 height 11
checkbox input "false"
click at [534, 174] on p-checkbox at bounding box center [533, 176] width 13 height 11
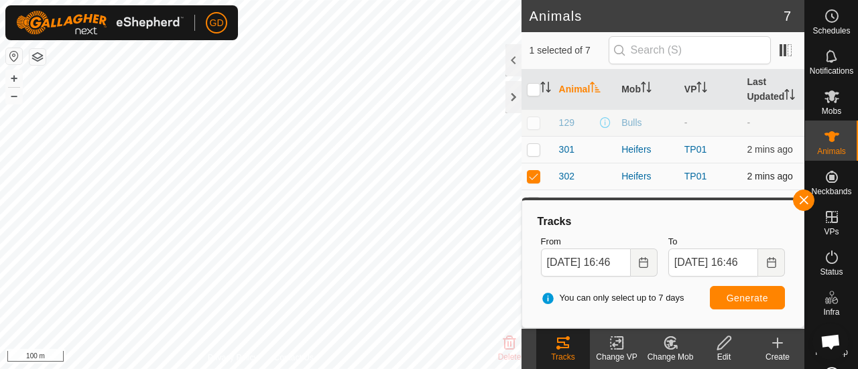
checkbox input "false"
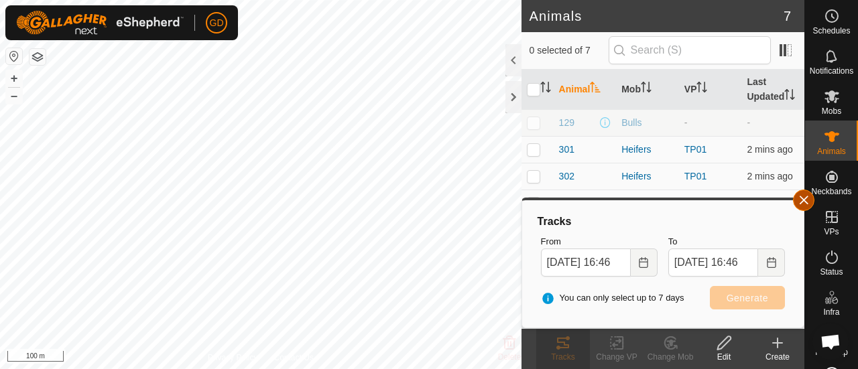
click at [802, 202] on button "button" at bounding box center [803, 200] width 21 height 21
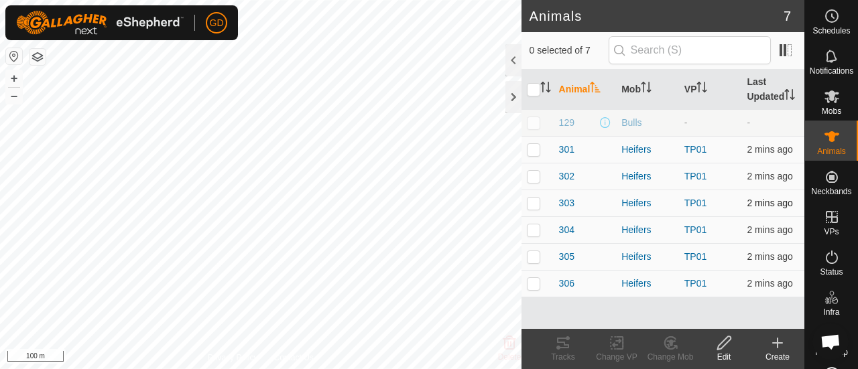
click at [534, 206] on p-checkbox at bounding box center [533, 203] width 13 height 11
checkbox input "true"
click at [560, 343] on icon at bounding box center [563, 343] width 12 height 11
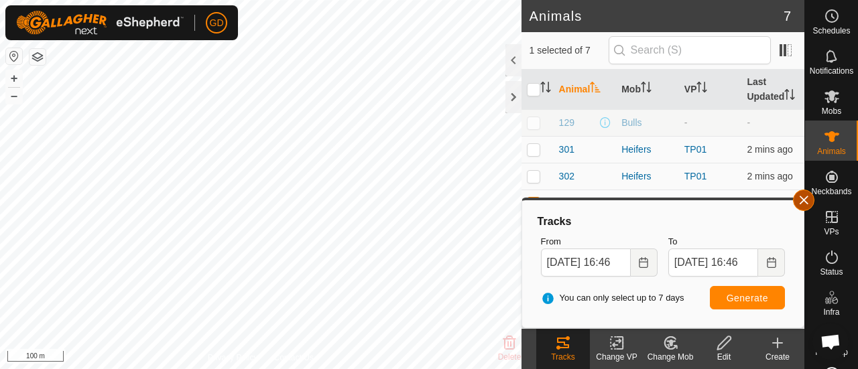
click at [805, 200] on button "button" at bounding box center [803, 200] width 21 height 21
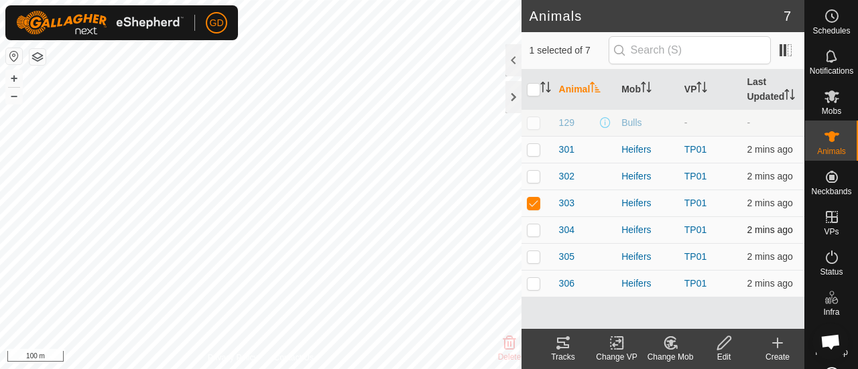
click at [536, 225] on p-checkbox at bounding box center [533, 230] width 13 height 11
checkbox input "true"
click at [532, 206] on p-checkbox at bounding box center [533, 203] width 13 height 11
checkbox input "false"
click at [560, 345] on icon at bounding box center [563, 343] width 16 height 16
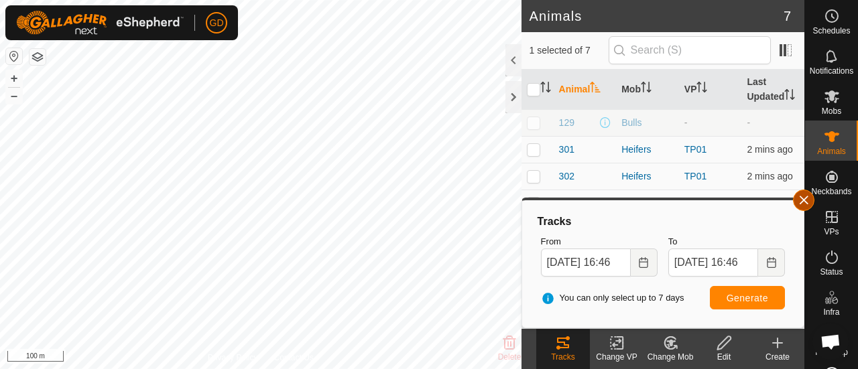
click at [802, 198] on button "button" at bounding box center [803, 200] width 21 height 21
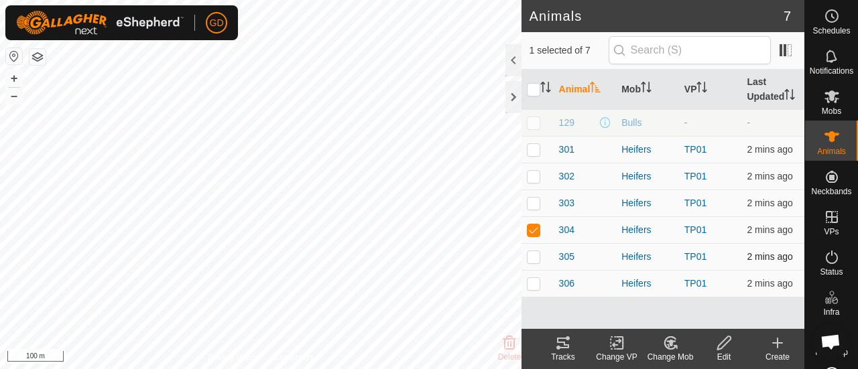
click at [533, 251] on p-checkbox at bounding box center [533, 256] width 13 height 11
checkbox input "true"
click at [532, 227] on p-checkbox at bounding box center [533, 230] width 13 height 11
checkbox input "false"
click at [562, 341] on icon at bounding box center [563, 343] width 16 height 16
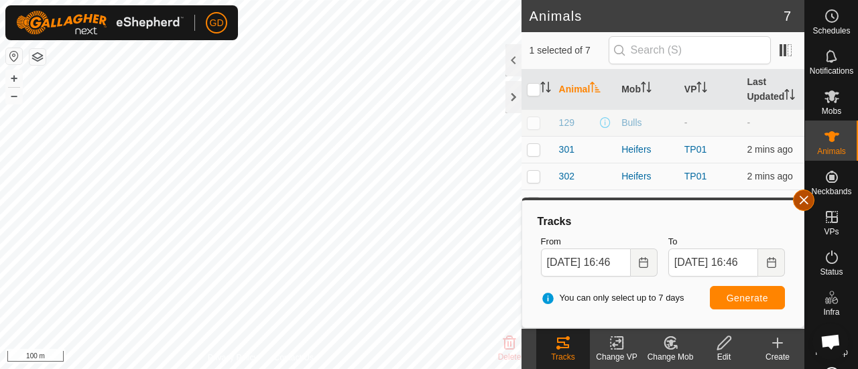
click at [807, 198] on button "button" at bounding box center [803, 200] width 21 height 21
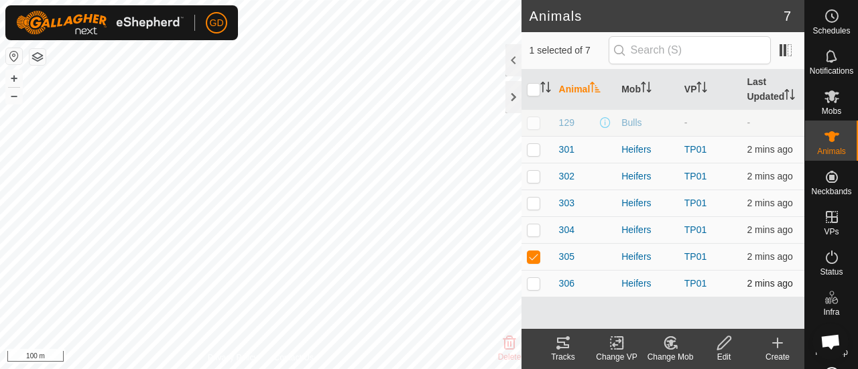
click at [536, 281] on p-checkbox at bounding box center [533, 283] width 13 height 11
checkbox input "true"
click at [530, 253] on p-checkbox at bounding box center [533, 256] width 13 height 11
checkbox input "false"
click at [557, 339] on icon at bounding box center [563, 343] width 12 height 11
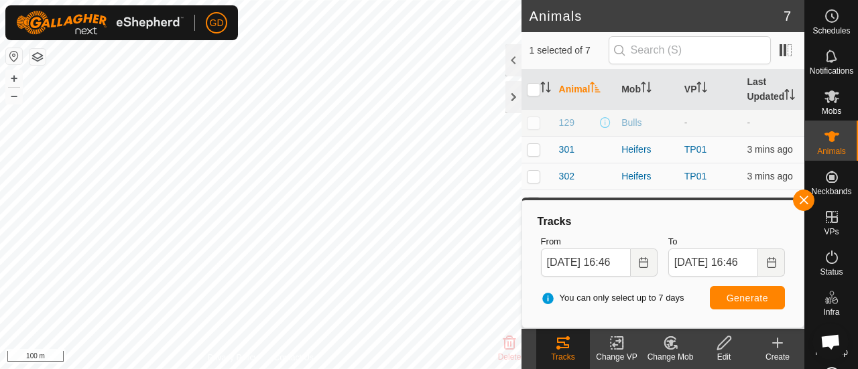
click at [568, 343] on icon at bounding box center [563, 343] width 16 height 16
click at [805, 200] on button "button" at bounding box center [803, 200] width 21 height 21
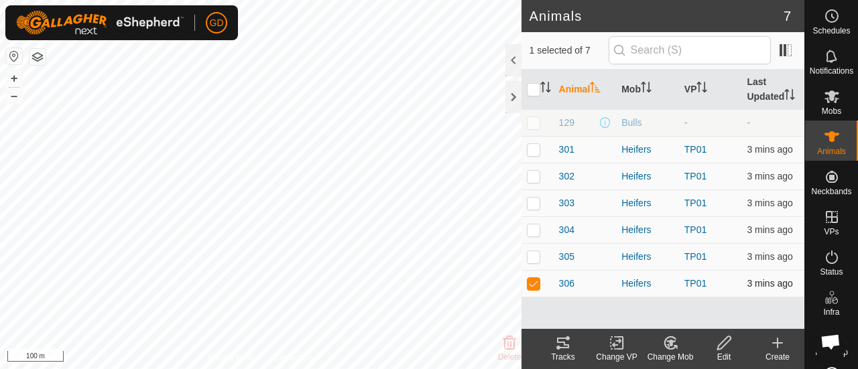
click at [530, 284] on p-checkbox at bounding box center [533, 283] width 13 height 11
checkbox input "false"
